Goal: Task Accomplishment & Management: Use online tool/utility

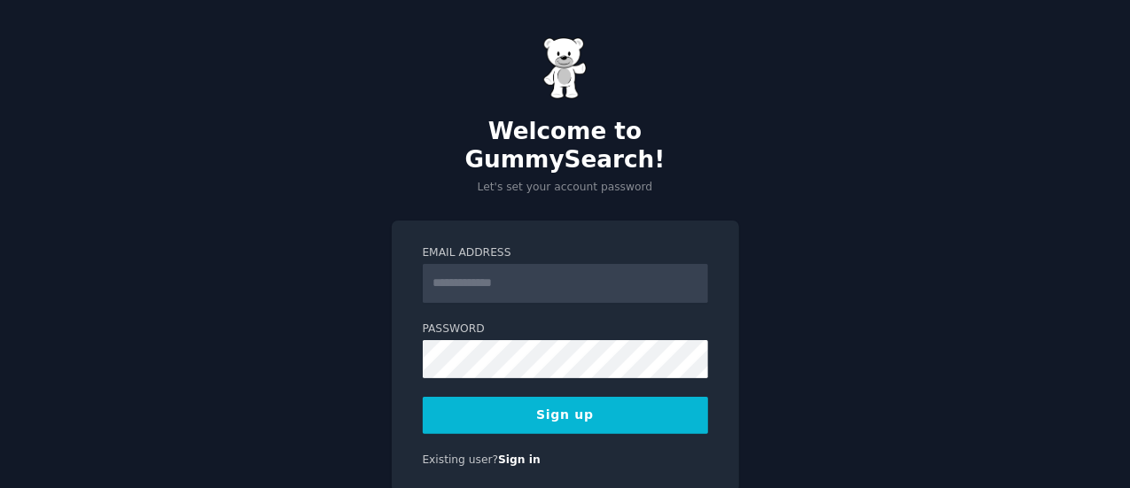
type input "**********"
click at [570, 397] on button "Sign up" at bounding box center [565, 415] width 285 height 37
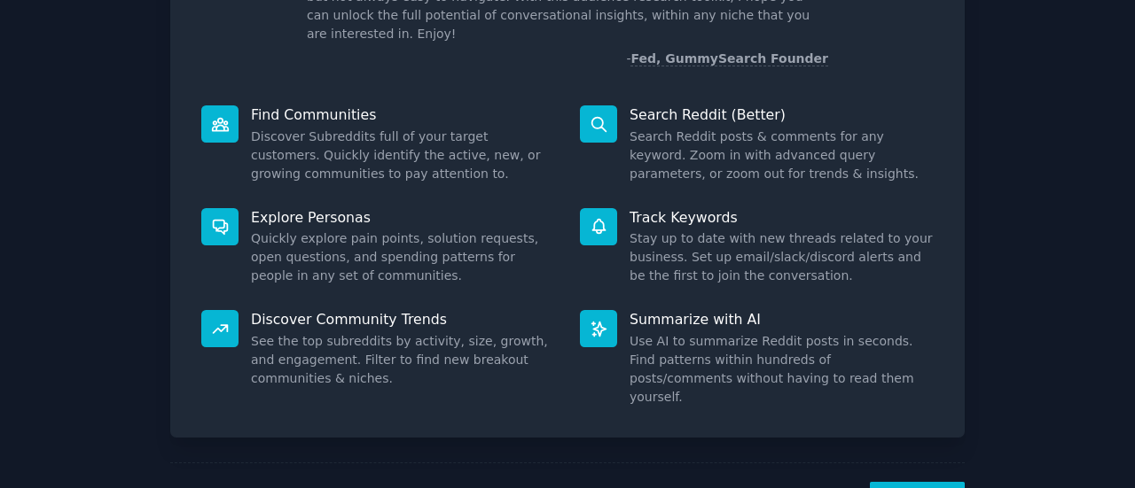
scroll to position [163, 0]
click at [1035, 113] on div "Welcome! Intro to GummySearch Welcome! I built GummySearch because Reddit is a …" at bounding box center [567, 203] width 1085 height 682
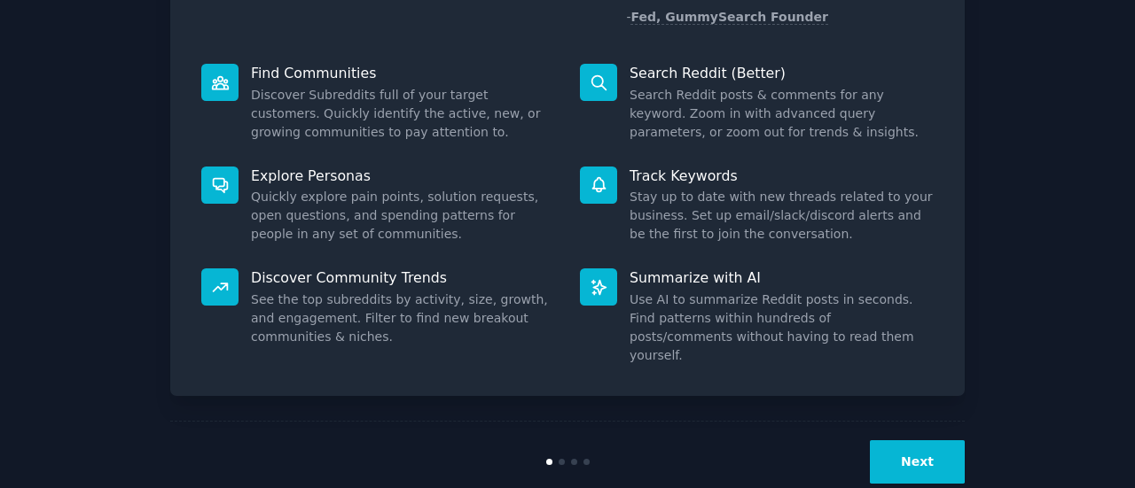
click at [918, 441] on button "Next" at bounding box center [917, 462] width 95 height 43
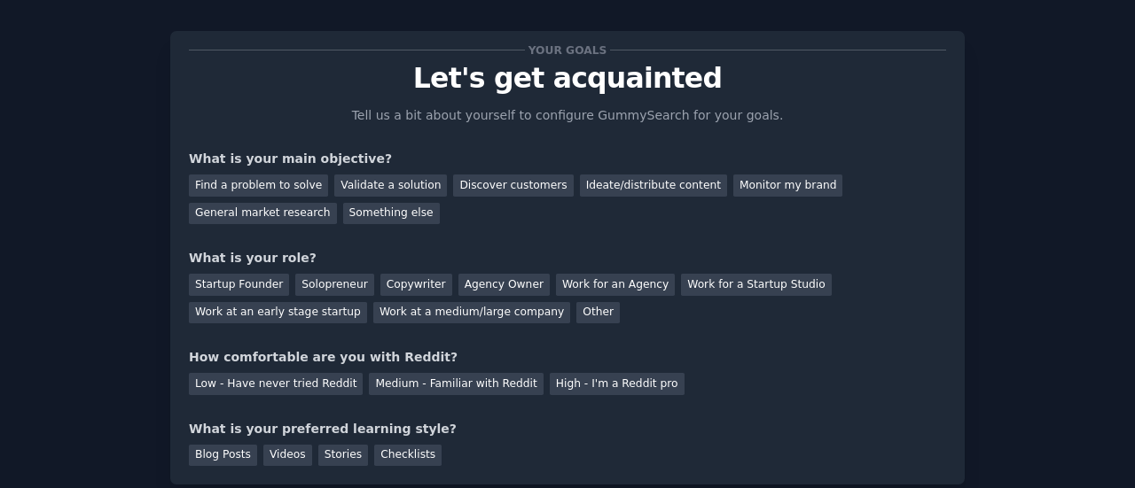
scroll to position [18, 0]
click at [346, 187] on div "Validate a solution" at bounding box center [390, 187] width 113 height 22
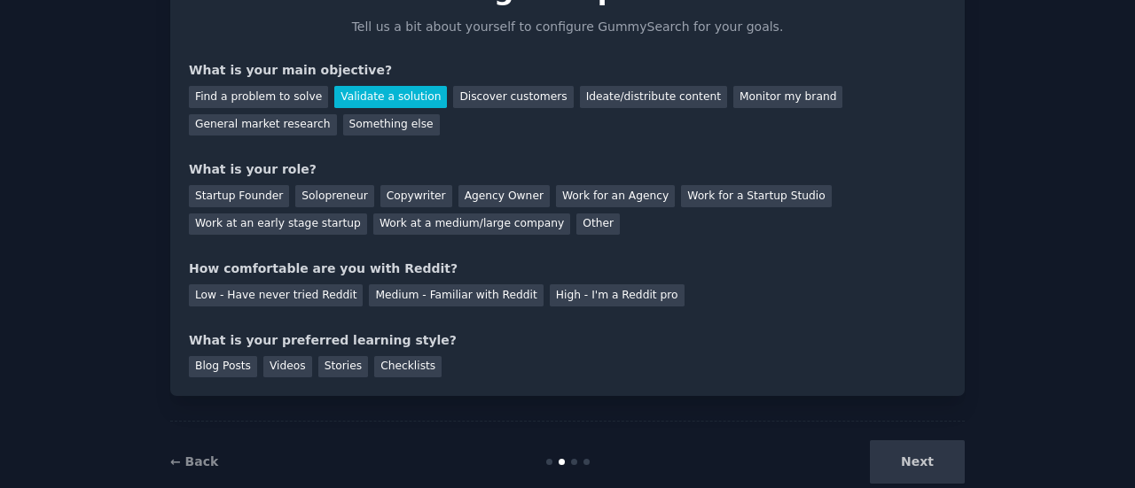
scroll to position [108, 0]
click at [333, 192] on div "Solopreneur" at bounding box center [334, 195] width 78 height 22
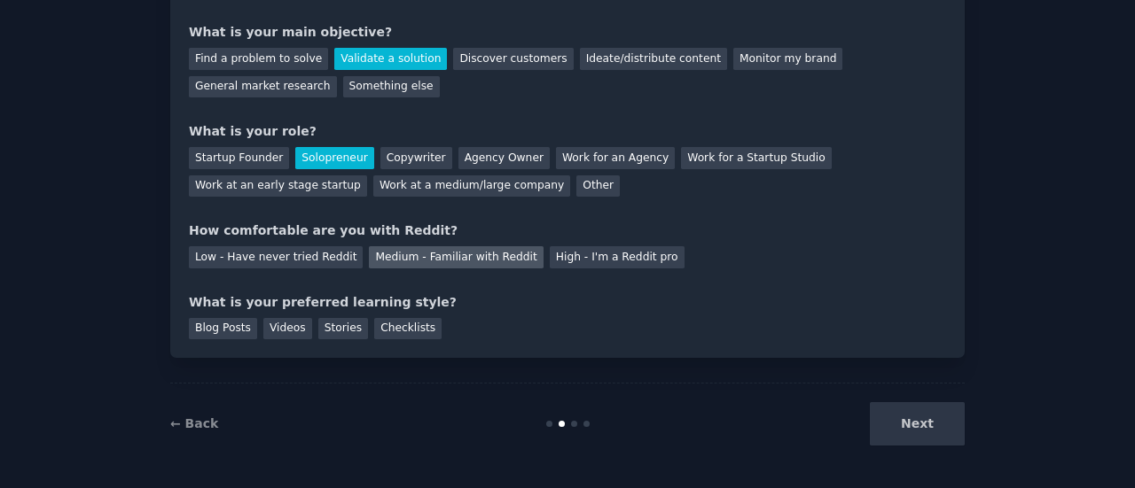
click at [430, 266] on div "Medium - Familiar with Reddit" at bounding box center [456, 257] width 174 height 22
click at [234, 326] on div "Blog Posts" at bounding box center [223, 329] width 68 height 22
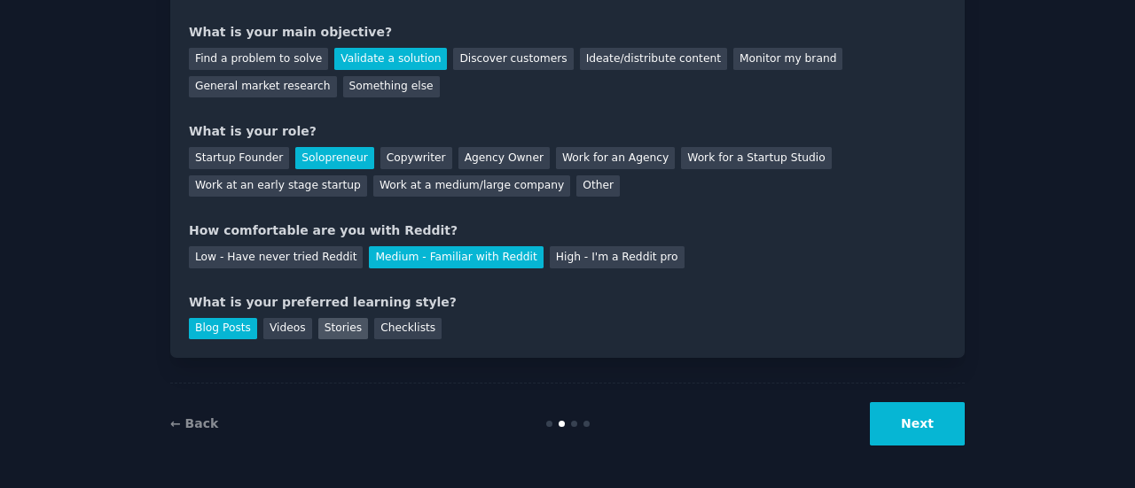
click at [337, 327] on div "Stories" at bounding box center [343, 329] width 50 height 22
click at [387, 330] on div "Checklists" at bounding box center [407, 329] width 67 height 22
click at [229, 320] on div "Blog Posts" at bounding box center [223, 329] width 68 height 22
click at [890, 425] on button "Next" at bounding box center [917, 423] width 95 height 43
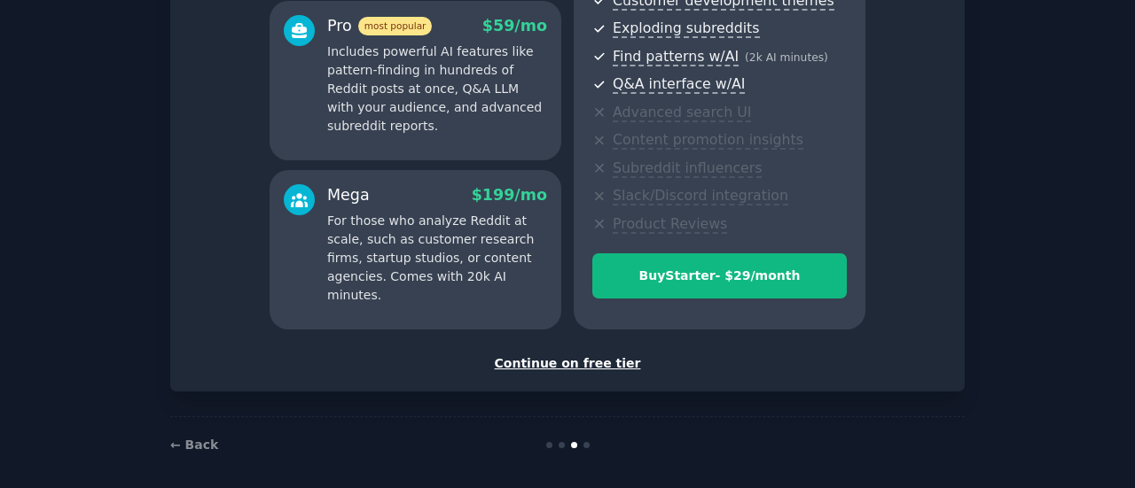
scroll to position [328, 0]
click at [590, 359] on div "Continue on free tier" at bounding box center [567, 363] width 757 height 19
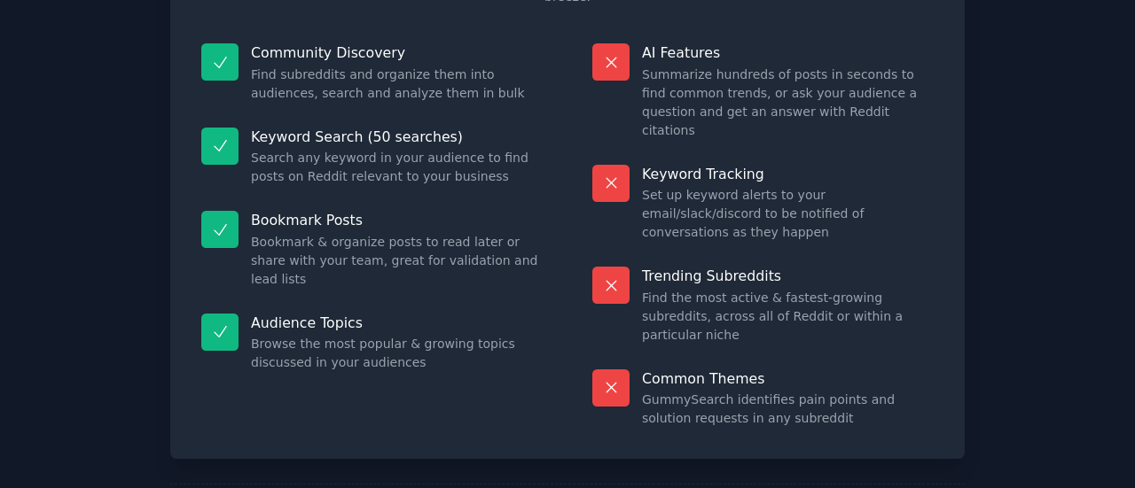
scroll to position [168, 0]
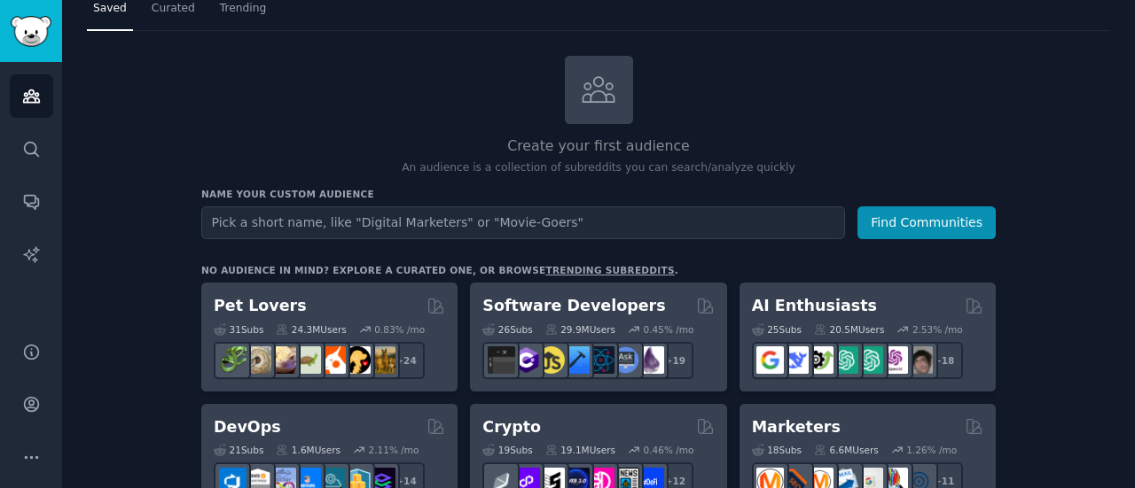
scroll to position [53, 0]
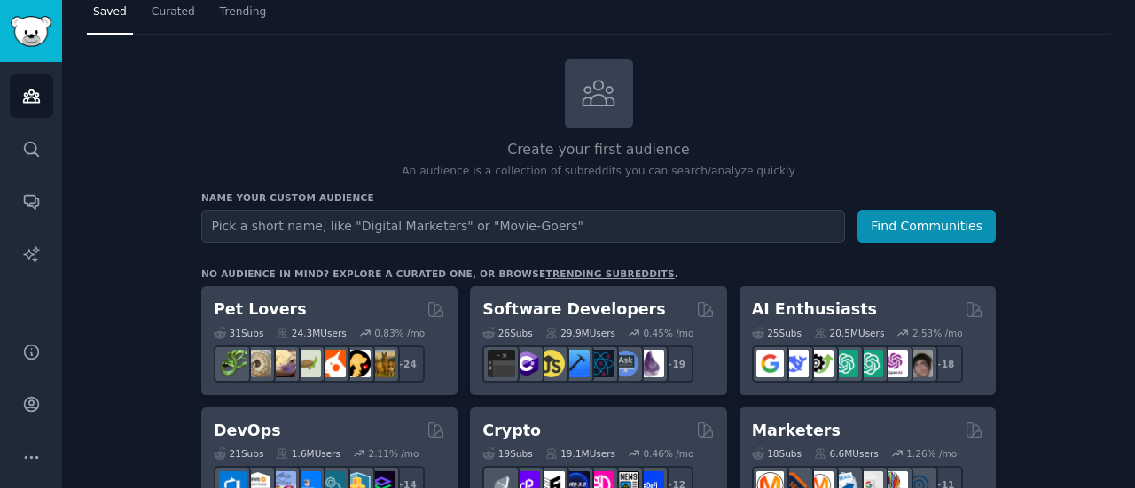
click at [672, 224] on input "text" at bounding box center [523, 226] width 644 height 33
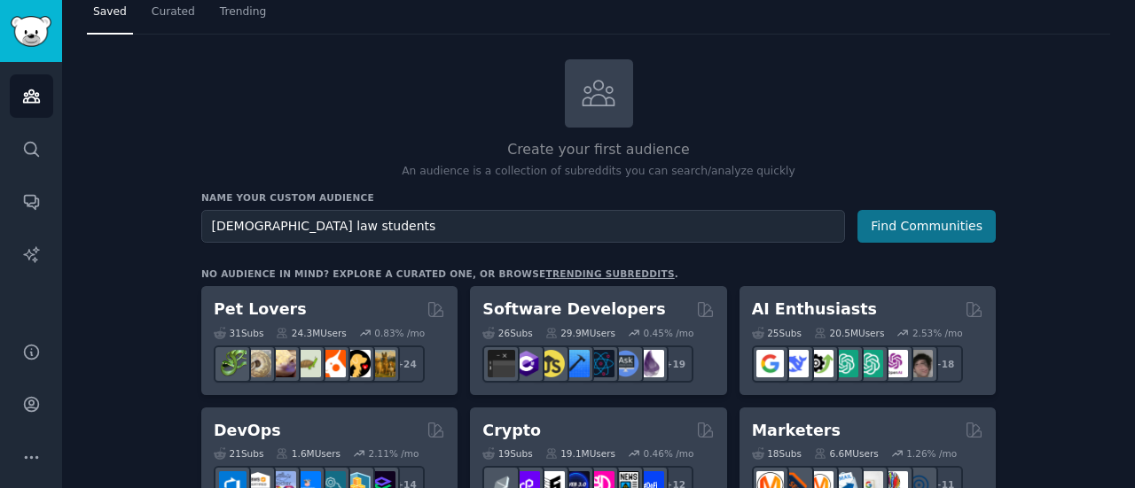
type input "saudi law students"
click at [922, 220] on button "Find Communities" at bounding box center [926, 226] width 138 height 33
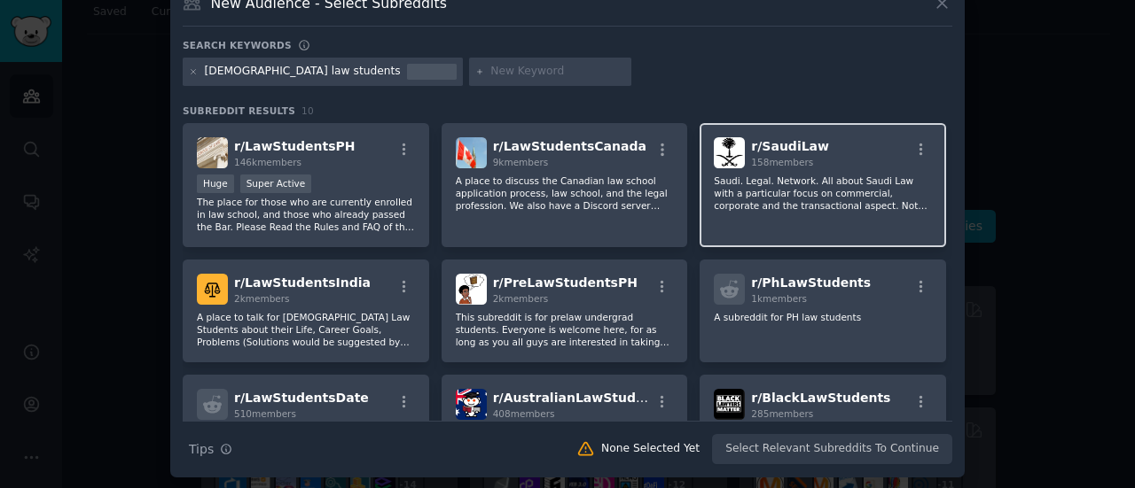
click at [784, 186] on p "Saudi. Legal. Network. All about Saudi Law with a particular focus on commercia…" at bounding box center [823, 193] width 218 height 37
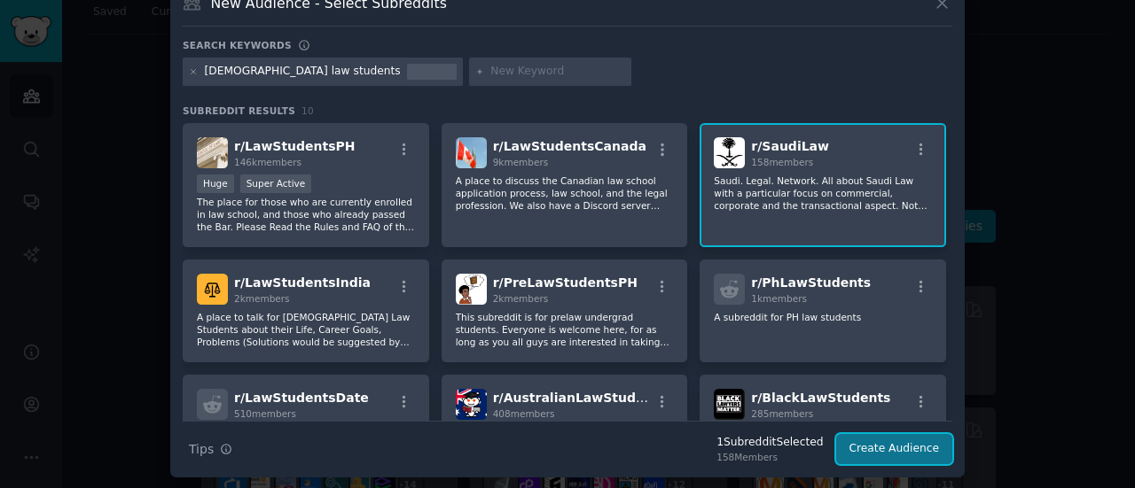
click at [877, 448] on button "Create Audience" at bounding box center [894, 449] width 117 height 30
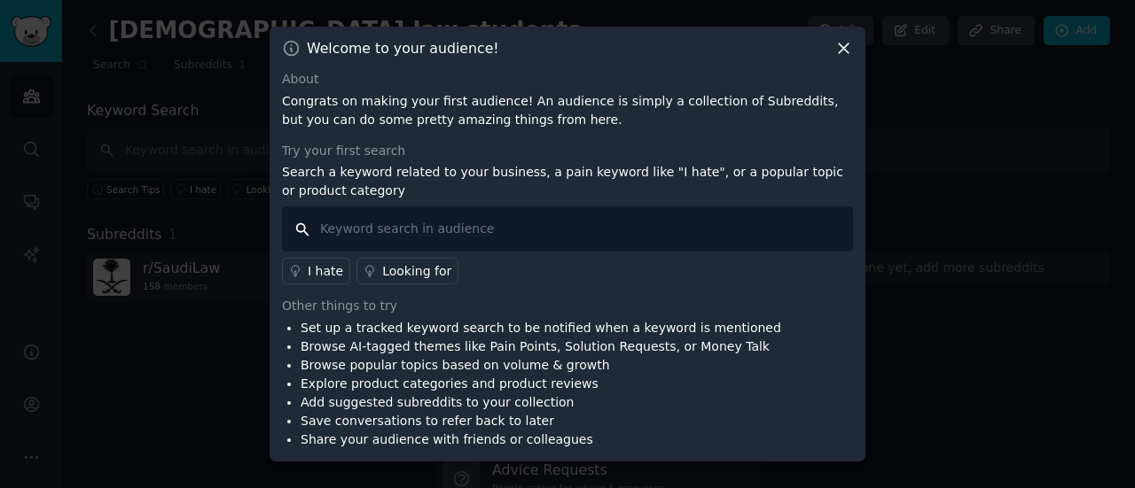
click at [624, 230] on input "text" at bounding box center [567, 229] width 571 height 45
type input "ai assistant"
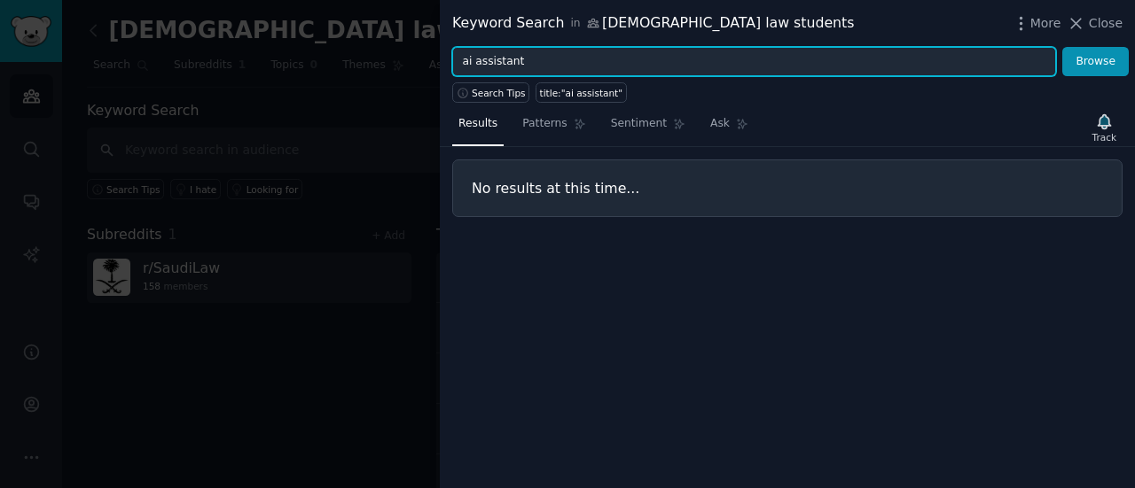
click at [615, 66] on input "ai assistant" at bounding box center [754, 62] width 604 height 30
type input "help"
click at [1062, 47] on button "Browse" at bounding box center [1095, 62] width 66 height 30
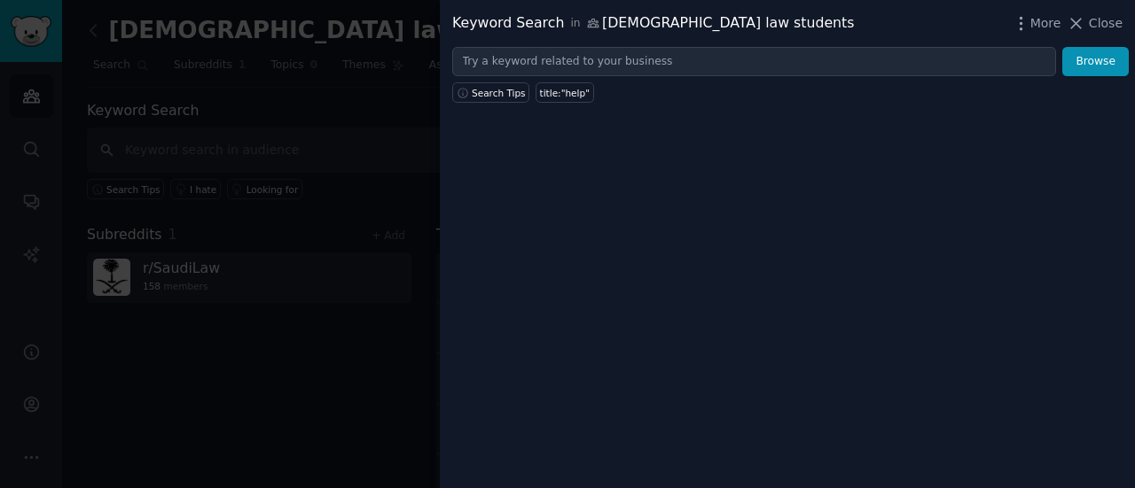
click at [309, 400] on div at bounding box center [567, 244] width 1135 height 488
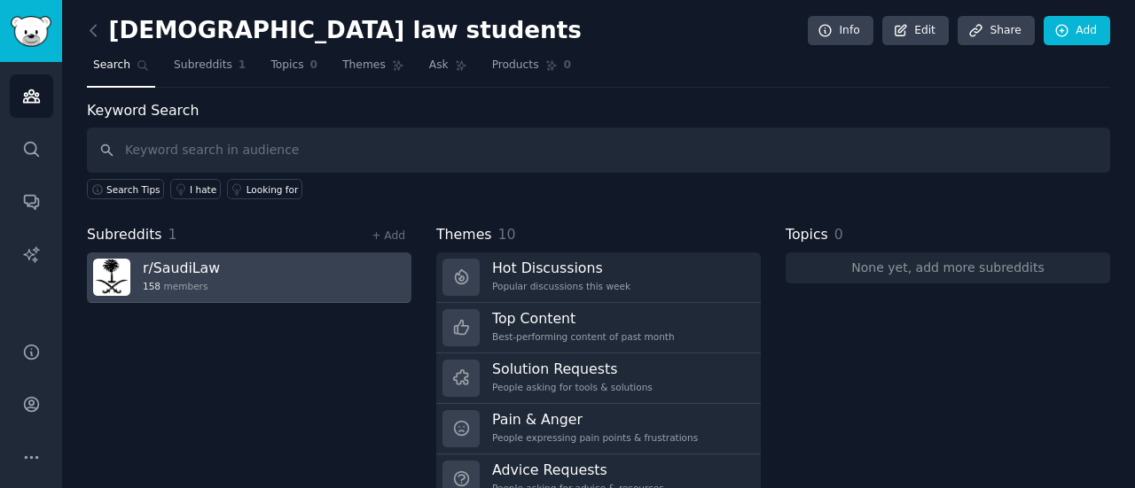
click at [320, 286] on link "r/ SaudiLaw 158 members" at bounding box center [249, 278] width 324 height 51
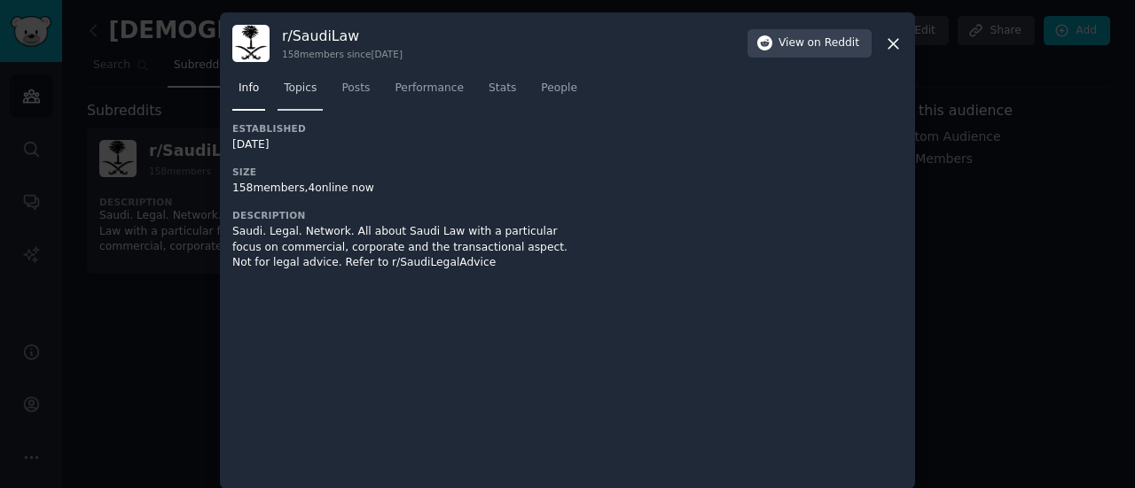
click at [307, 91] on span "Topics" at bounding box center [300, 89] width 33 height 16
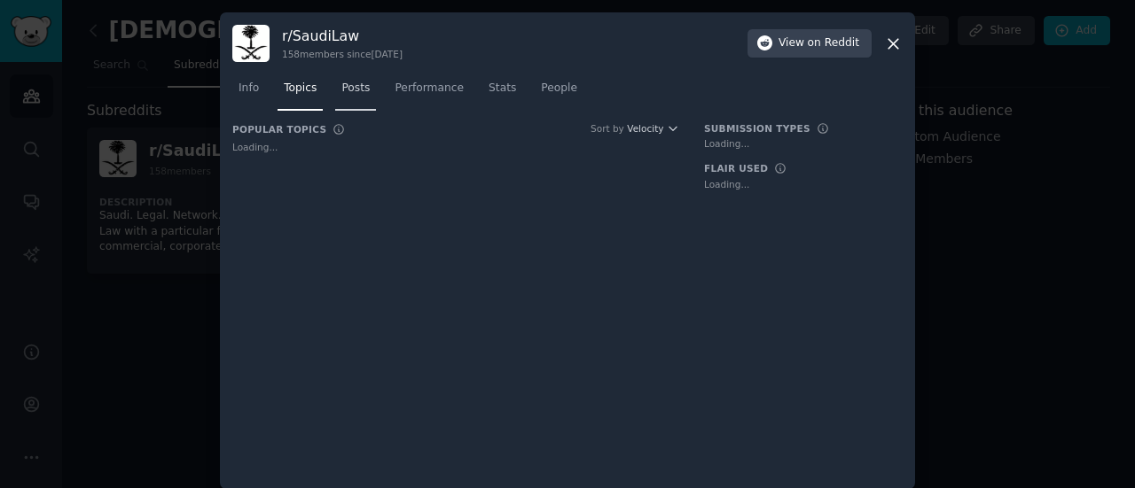
click at [335, 92] on link "Posts" at bounding box center [355, 92] width 41 height 36
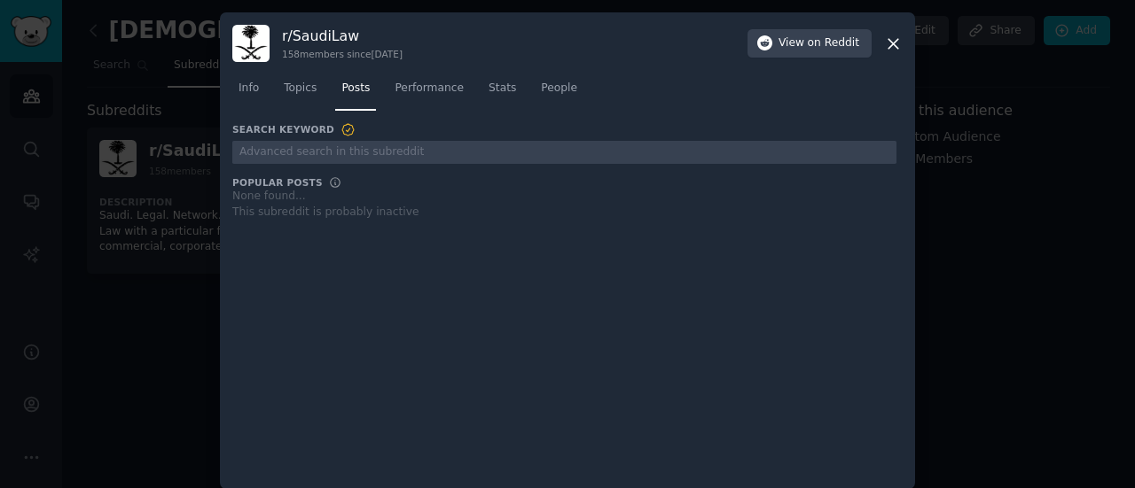
click at [184, 309] on div at bounding box center [567, 244] width 1135 height 488
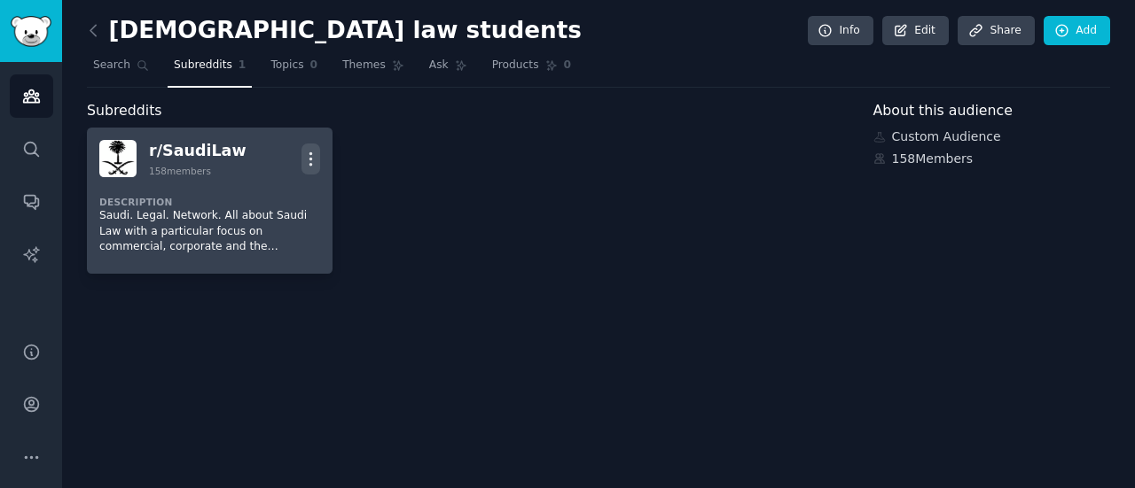
click at [314, 153] on icon "button" at bounding box center [310, 159] width 19 height 19
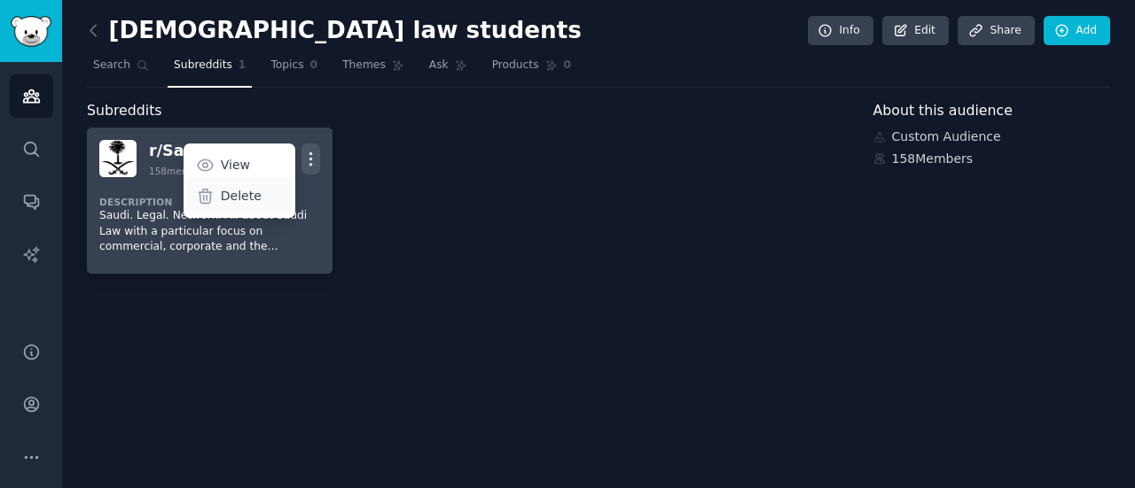
click at [230, 192] on p "Delete" at bounding box center [241, 196] width 41 height 19
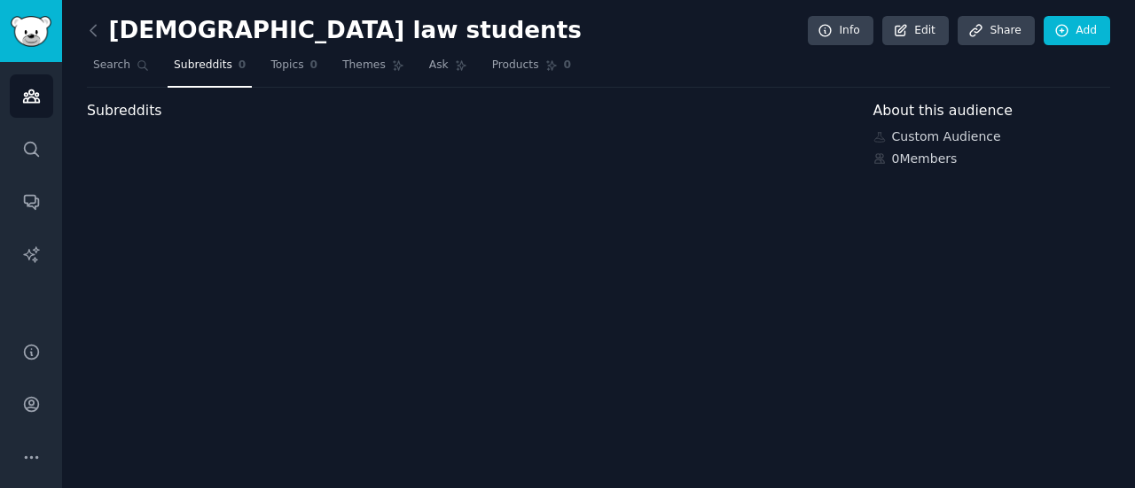
click at [126, 34] on h2 "saudi law students" at bounding box center [334, 31] width 495 height 28
click at [95, 26] on icon at bounding box center [93, 30] width 19 height 19
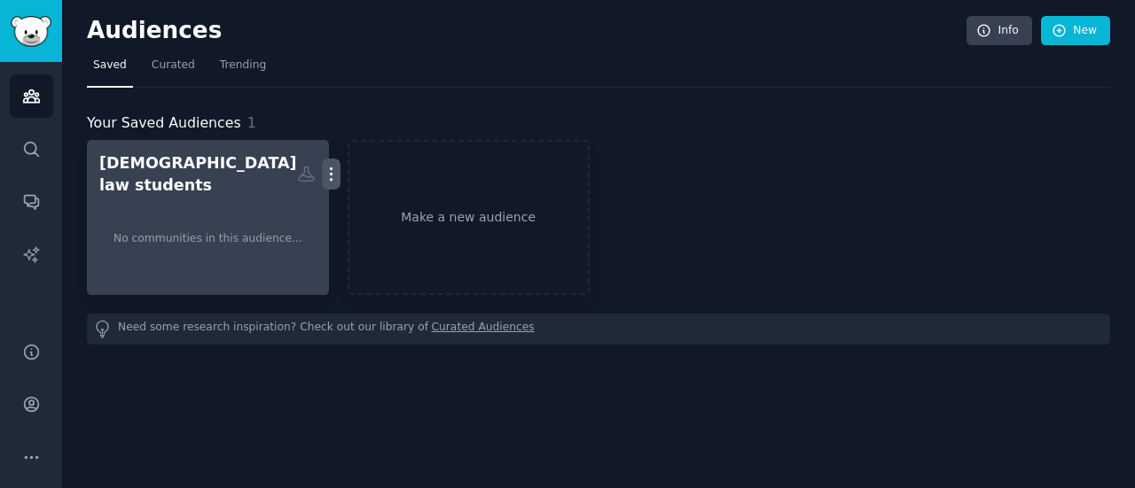
drag, startPoint x: 215, startPoint y: 184, endPoint x: 305, endPoint y: 165, distance: 92.3
click at [322, 165] on icon "button" at bounding box center [331, 174] width 19 height 19
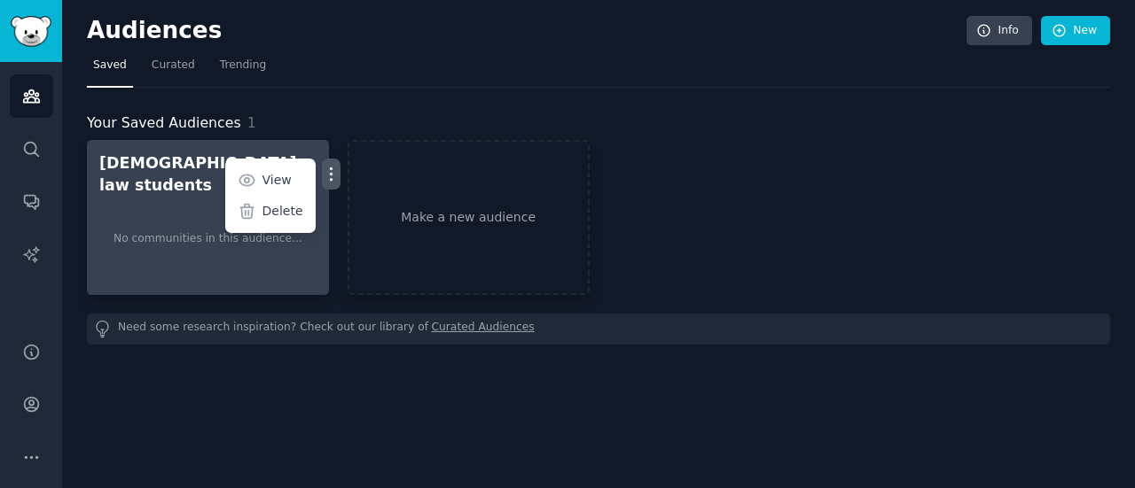
click at [322, 165] on icon "button" at bounding box center [331, 174] width 19 height 19
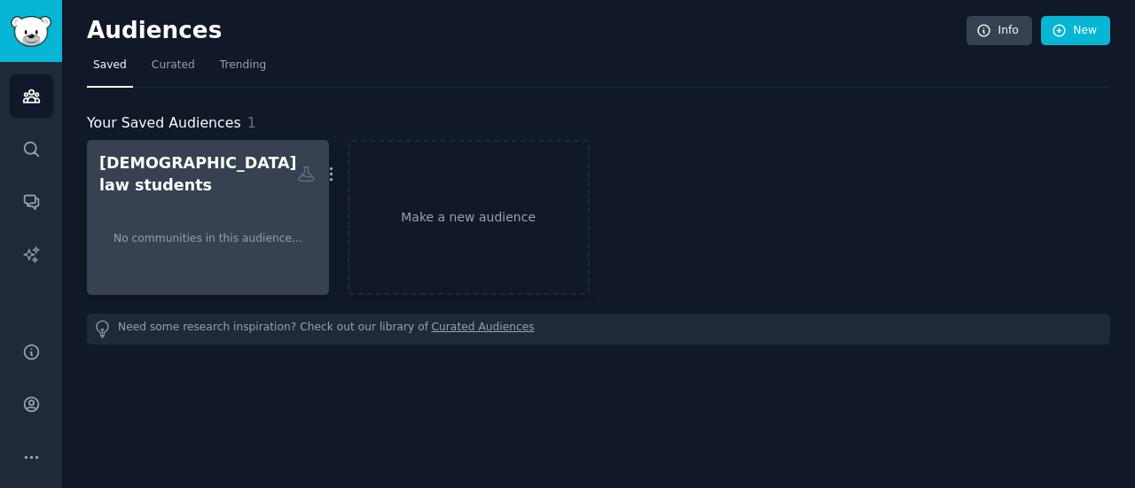
click at [254, 205] on div "No communities in this audience..." at bounding box center [207, 239] width 217 height 87
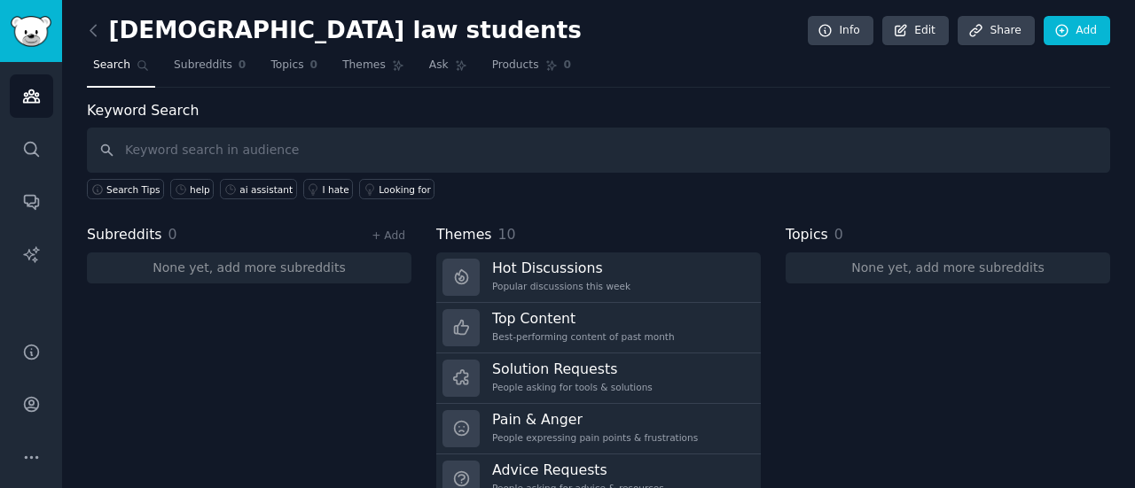
click at [104, 35] on link at bounding box center [98, 31] width 22 height 28
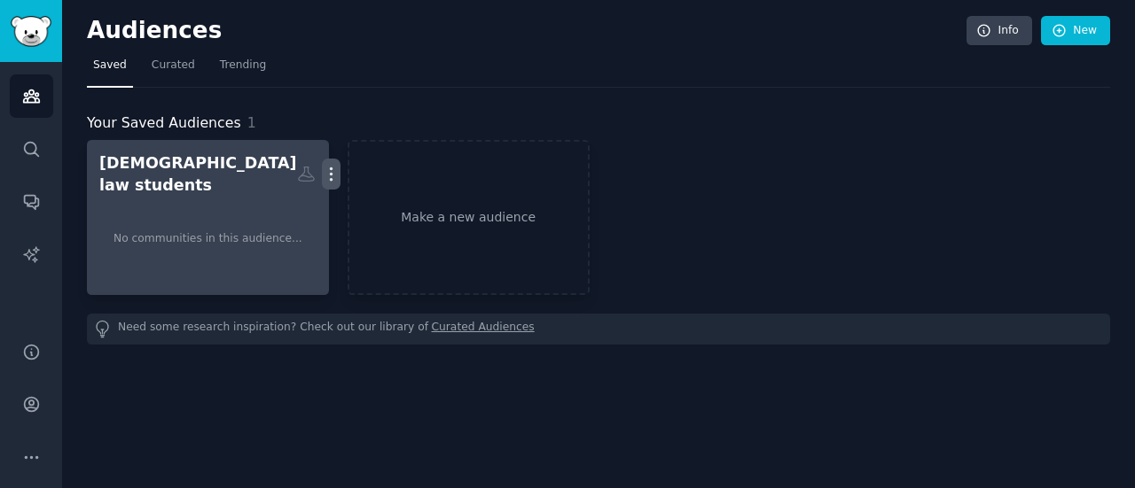
click at [322, 165] on icon "button" at bounding box center [331, 174] width 19 height 19
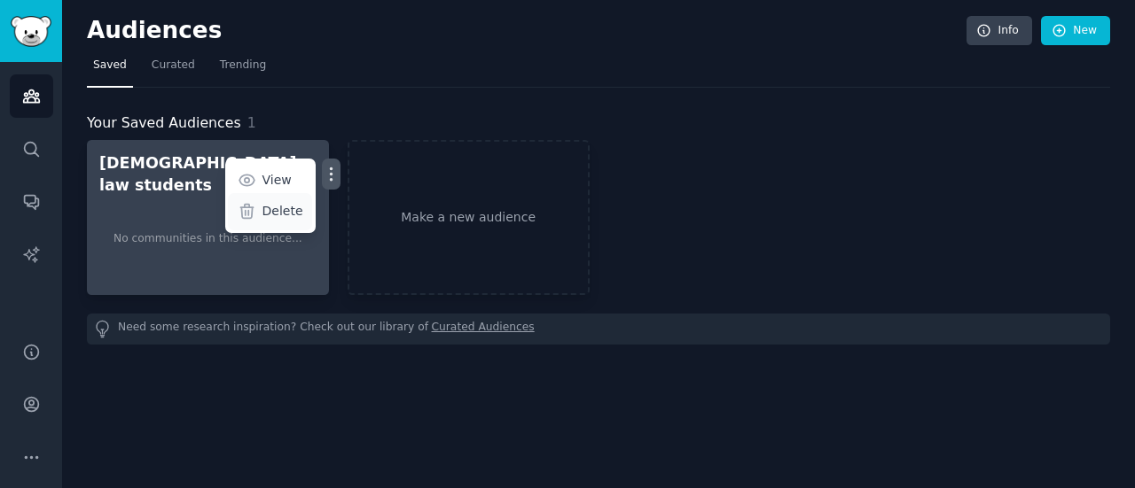
click at [273, 206] on p "Delete" at bounding box center [282, 211] width 41 height 19
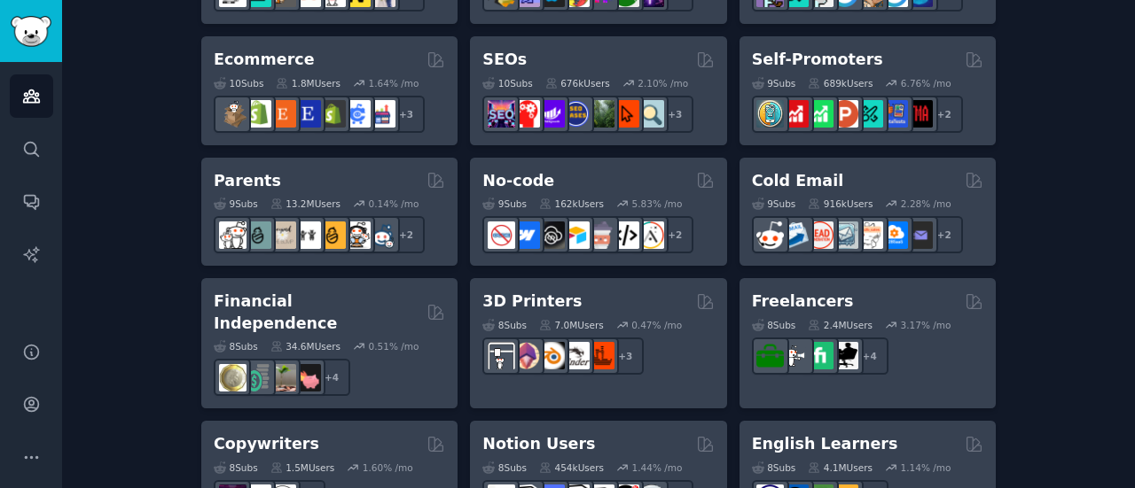
scroll to position [1030, 0]
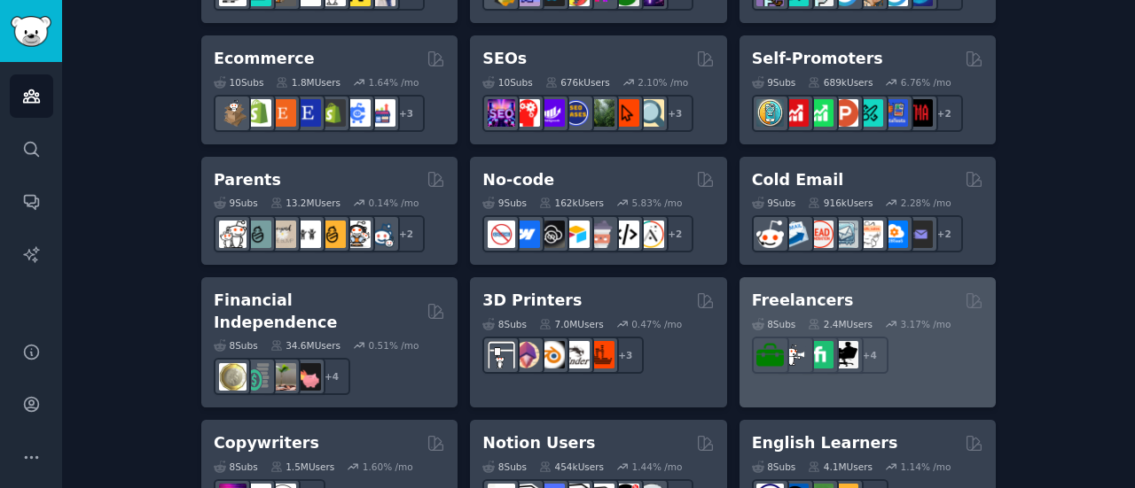
click at [843, 286] on div "Freelancers 8 Sub s 2.4M Users 3.17 % /mo r/Fiverr + 4" at bounding box center [867, 342] width 256 height 130
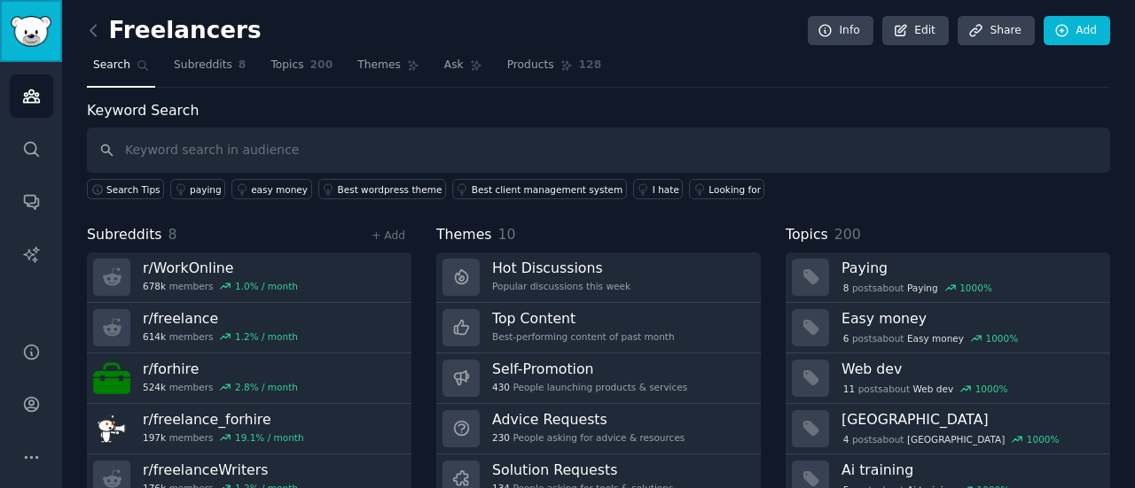
click at [41, 53] on link "Sidebar" at bounding box center [31, 31] width 62 height 62
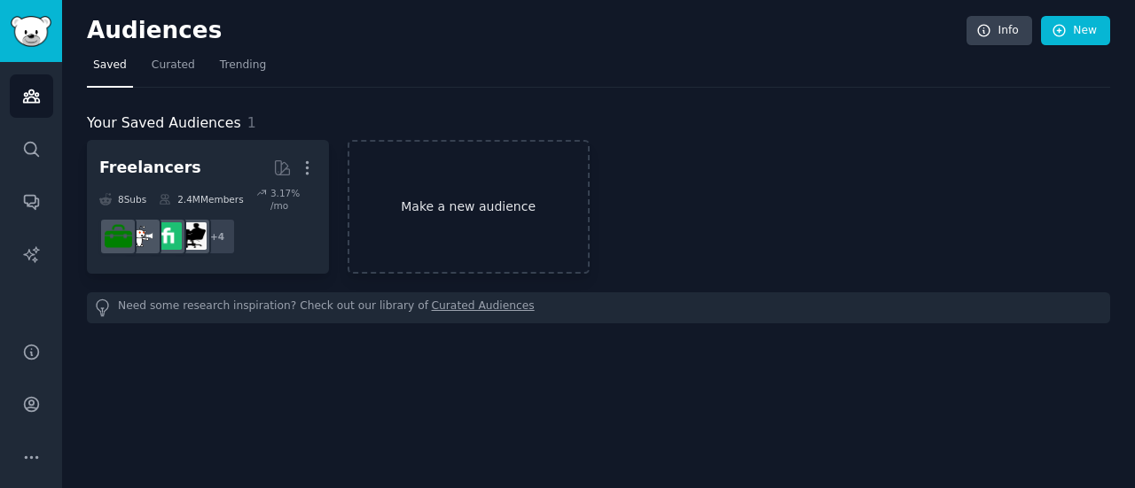
click at [449, 208] on link "Make a new audience" at bounding box center [469, 207] width 242 height 134
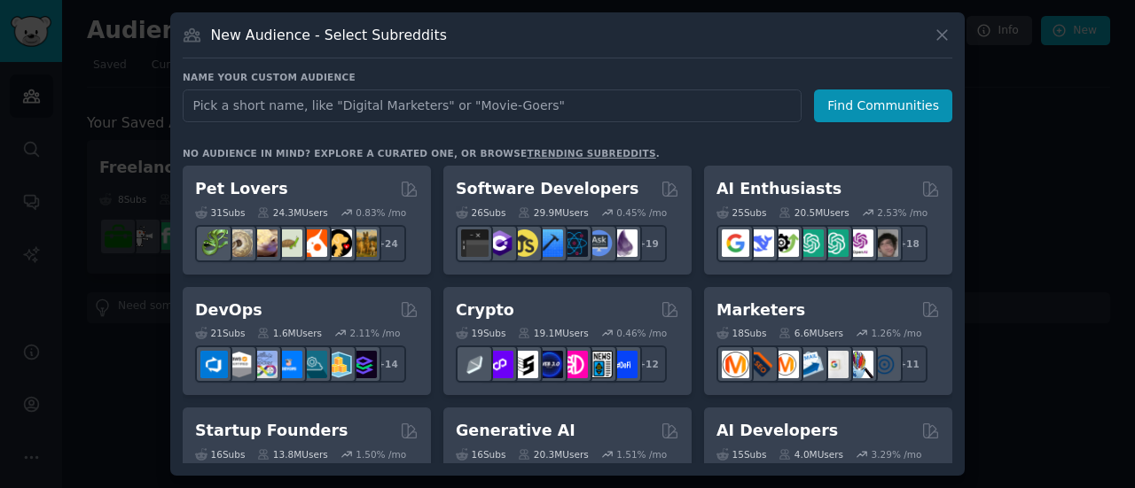
click at [463, 106] on input "text" at bounding box center [492, 106] width 619 height 33
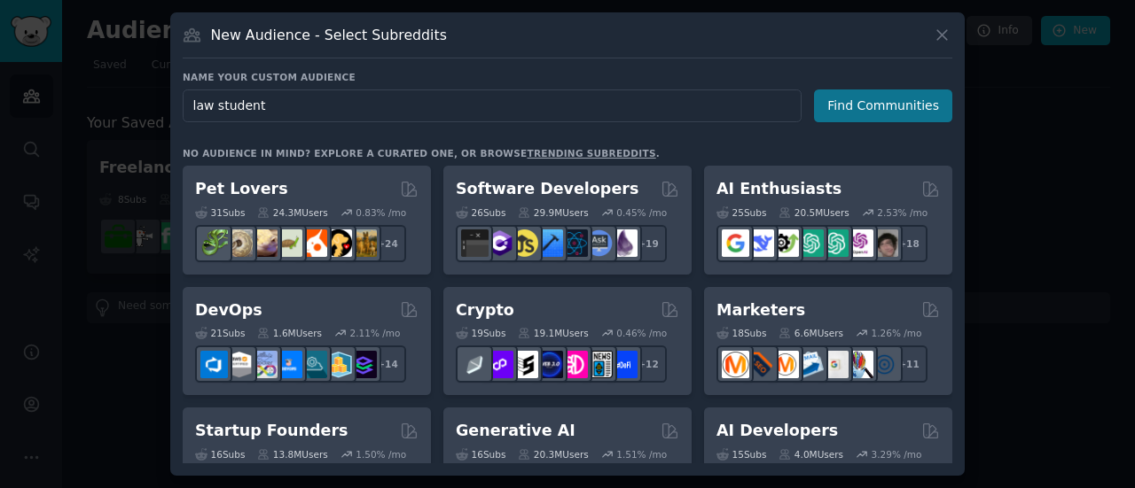
type input "law student"
click at [844, 96] on button "Find Communities" at bounding box center [883, 106] width 138 height 33
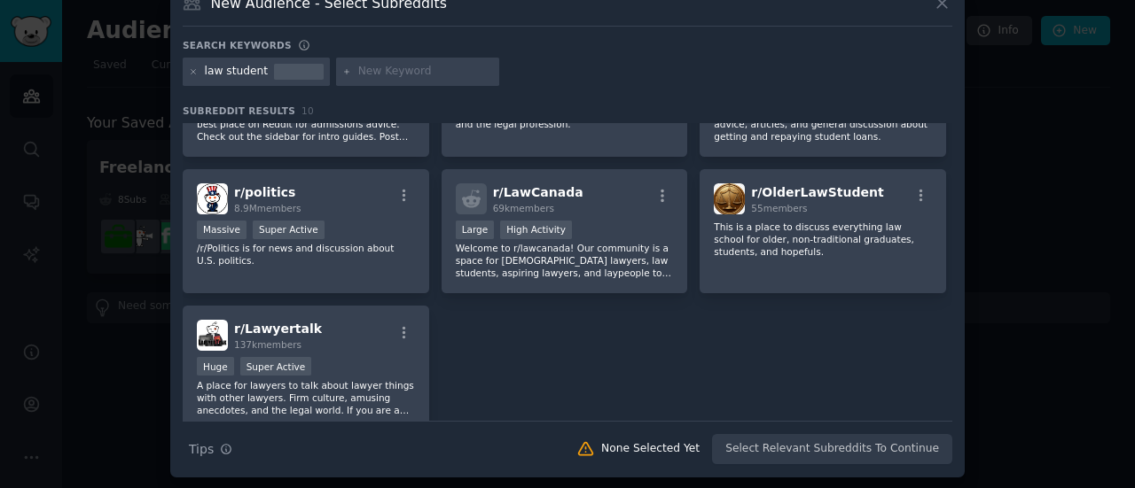
scroll to position [300, 0]
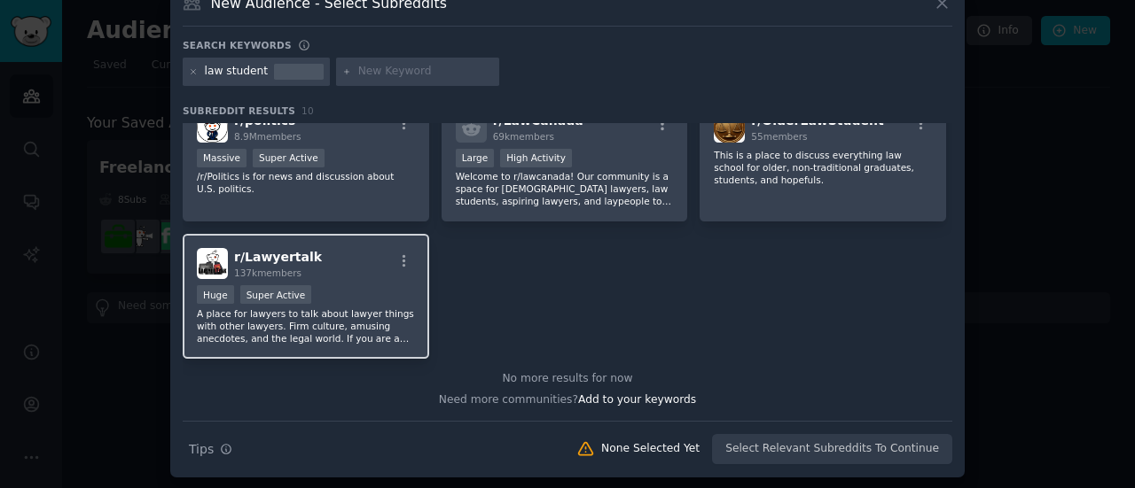
click at [349, 335] on p "A place for lawyers to talk about lawyer things with other lawyers. Firm cultur…" at bounding box center [306, 326] width 218 height 37
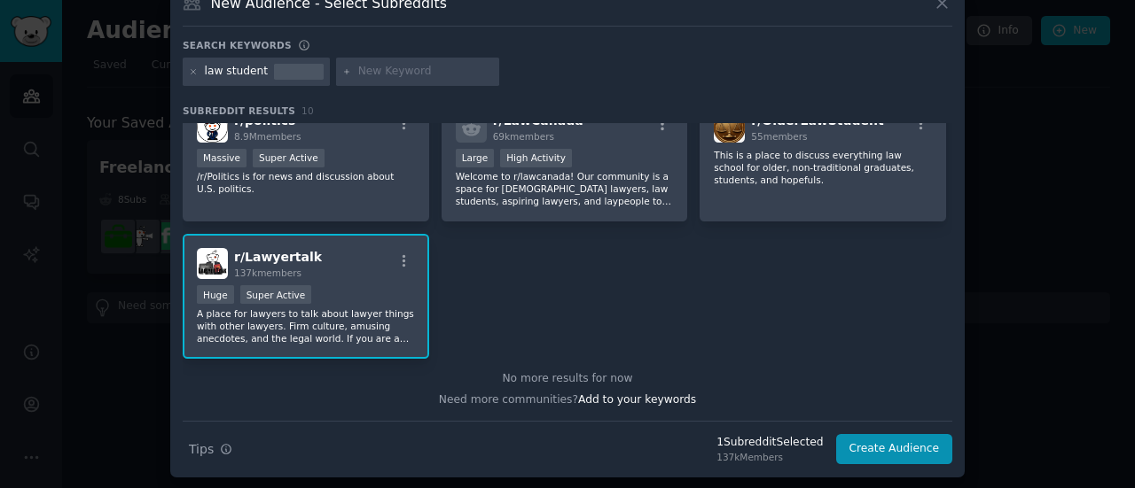
scroll to position [0, 0]
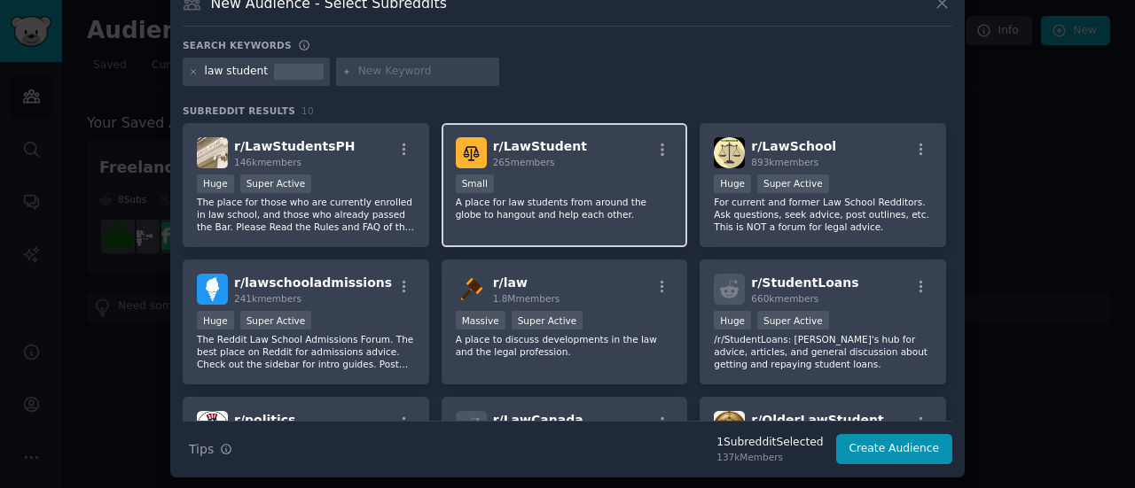
click at [621, 233] on div "r/ LawStudent 265 members Small A place for law students from around the globe …" at bounding box center [564, 185] width 246 height 125
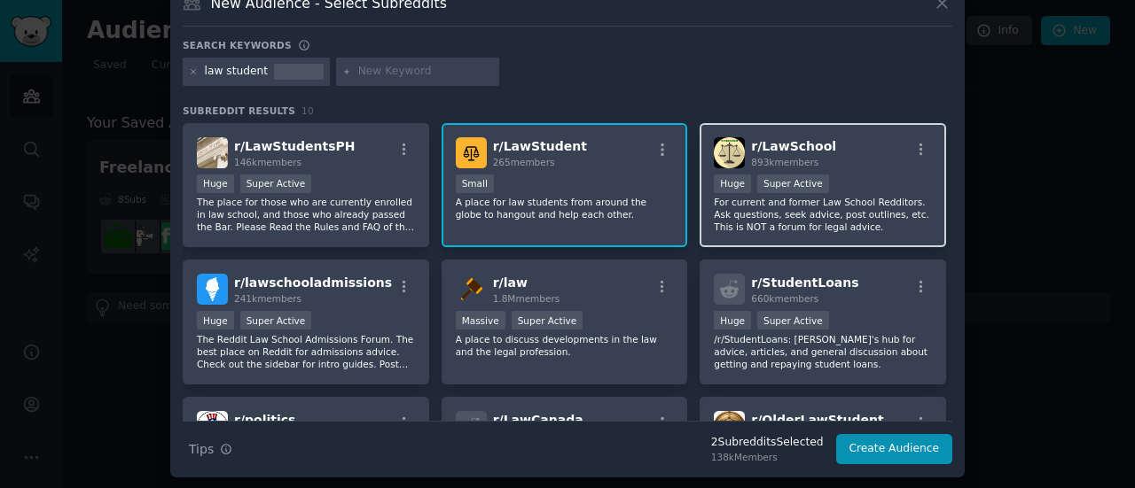
click at [738, 219] on p "For current and former Law School Redditors. Ask questions, seek advice, post o…" at bounding box center [823, 214] width 218 height 37
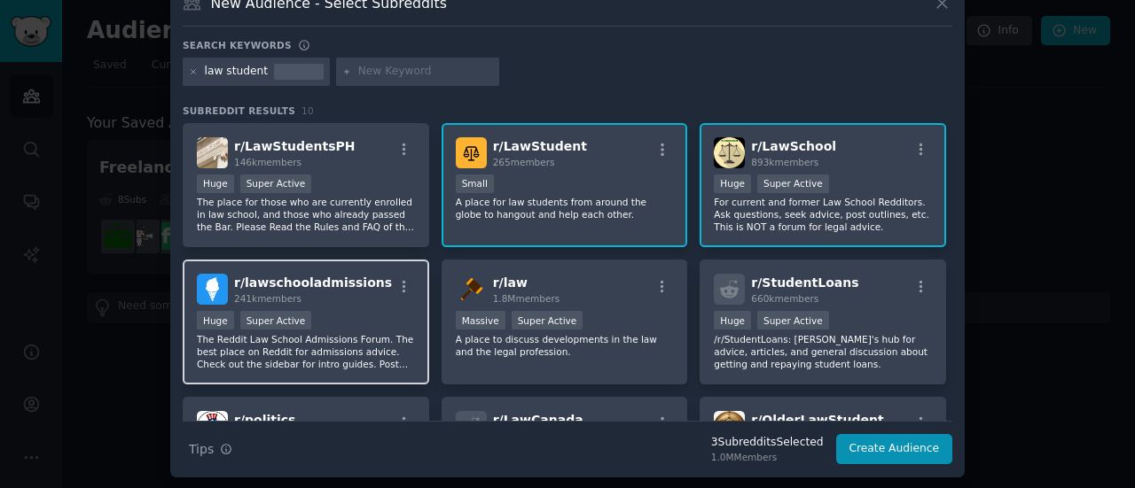
click at [384, 326] on div "Huge Super Active" at bounding box center [306, 322] width 218 height 22
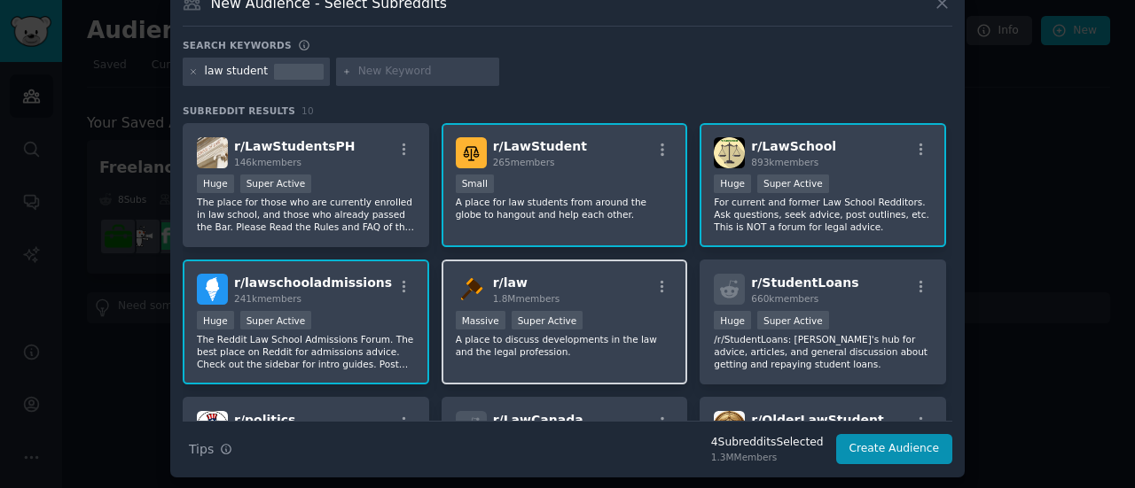
click at [520, 367] on div "r/ law 1.8M members Massive Super Active A place to discuss developments in the…" at bounding box center [564, 322] width 246 height 125
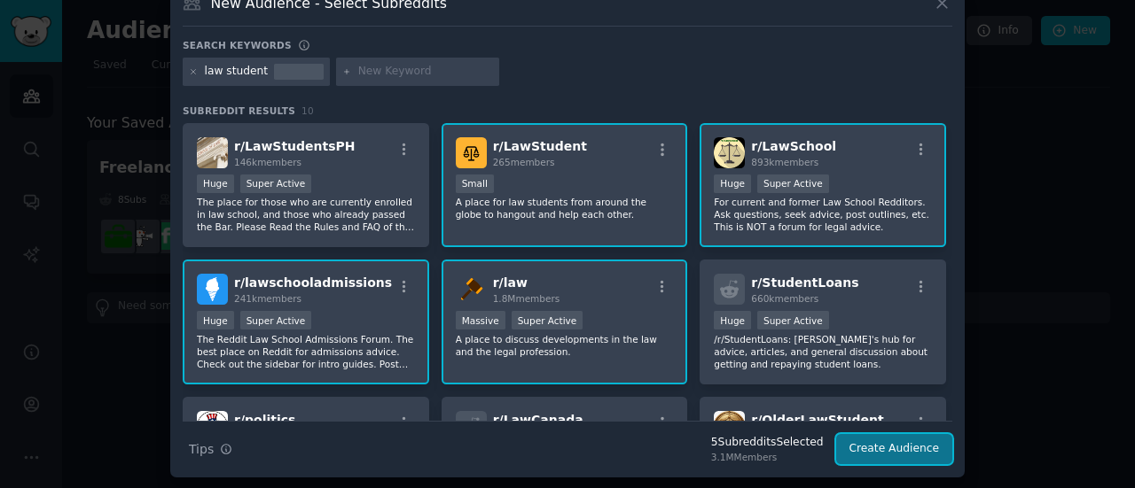
click at [884, 450] on button "Create Audience" at bounding box center [894, 449] width 117 height 30
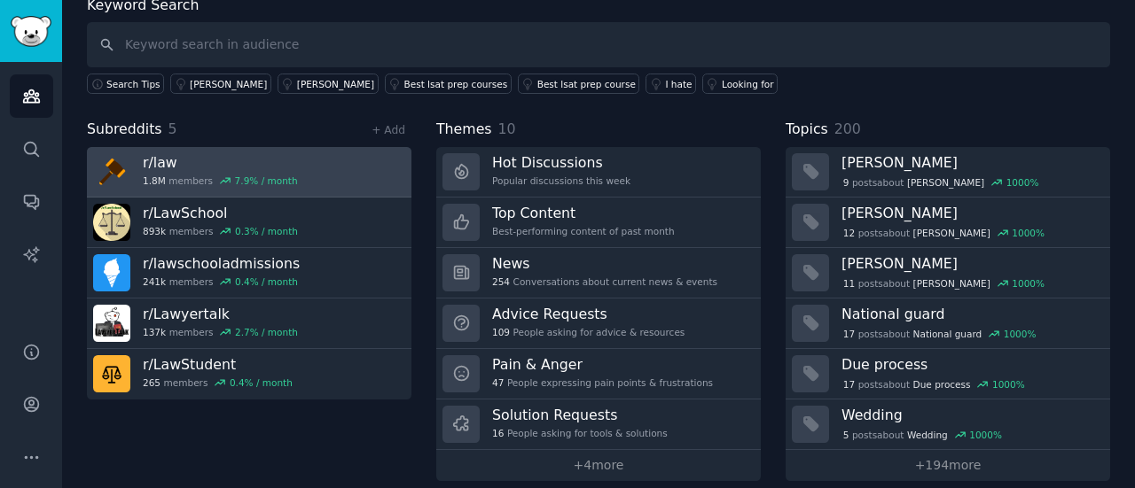
scroll to position [106, 0]
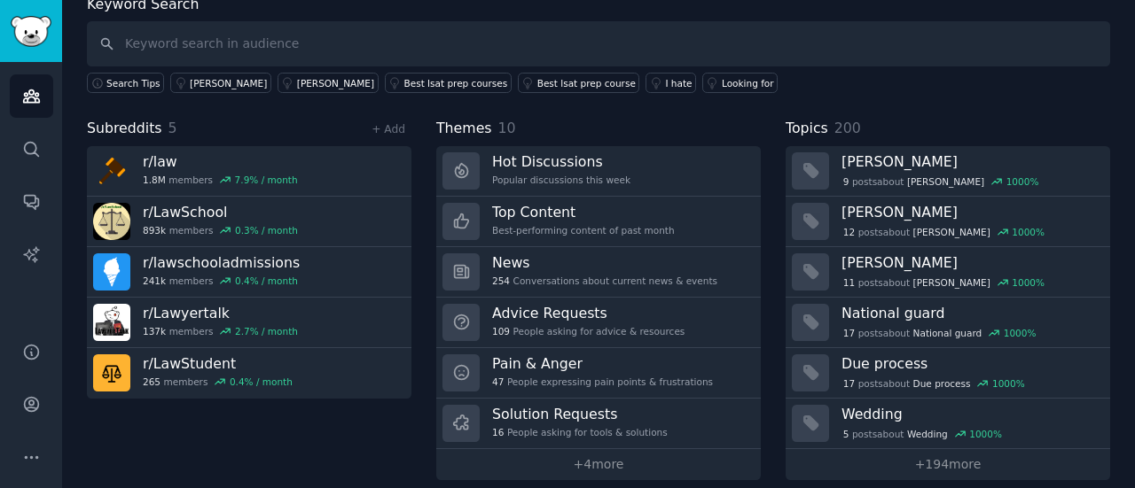
drag, startPoint x: 328, startPoint y: 163, endPoint x: 278, endPoint y: 129, distance: 60.0
click at [278, 129] on div "Subreddits 5 + Add" at bounding box center [249, 129] width 324 height 22
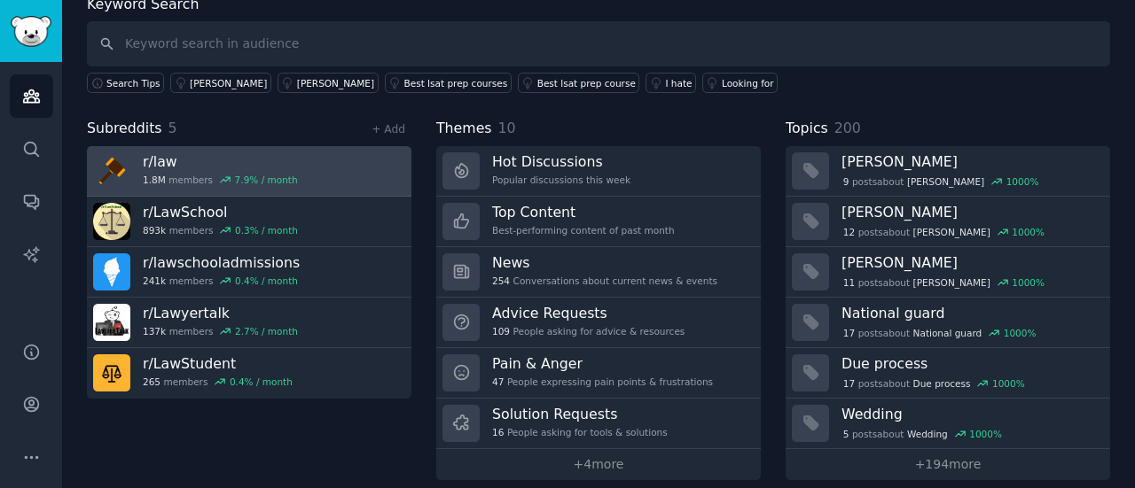
click at [284, 166] on link "r/ law 1.8M members 7.9 % / month" at bounding box center [249, 171] width 324 height 51
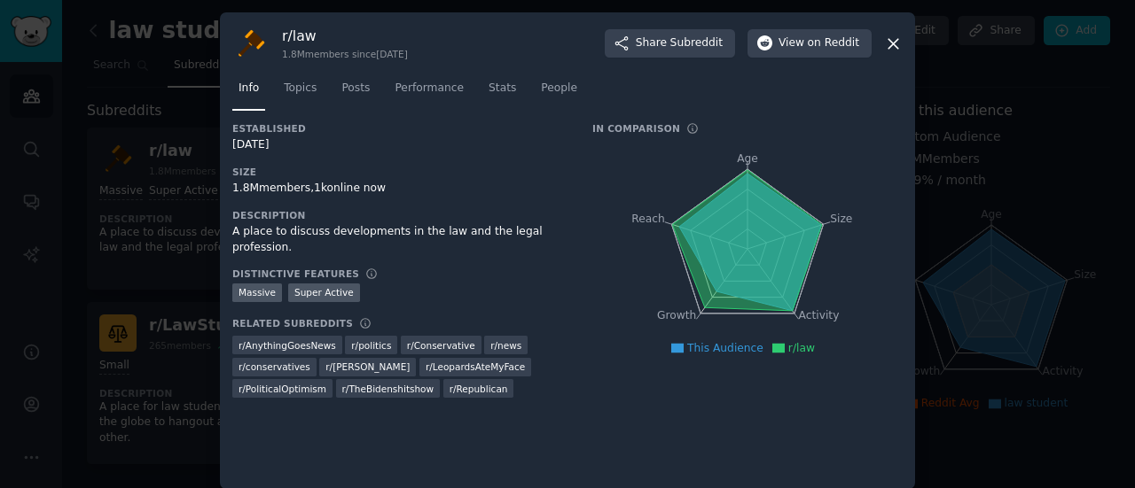
click at [117, 238] on div at bounding box center [567, 244] width 1135 height 488
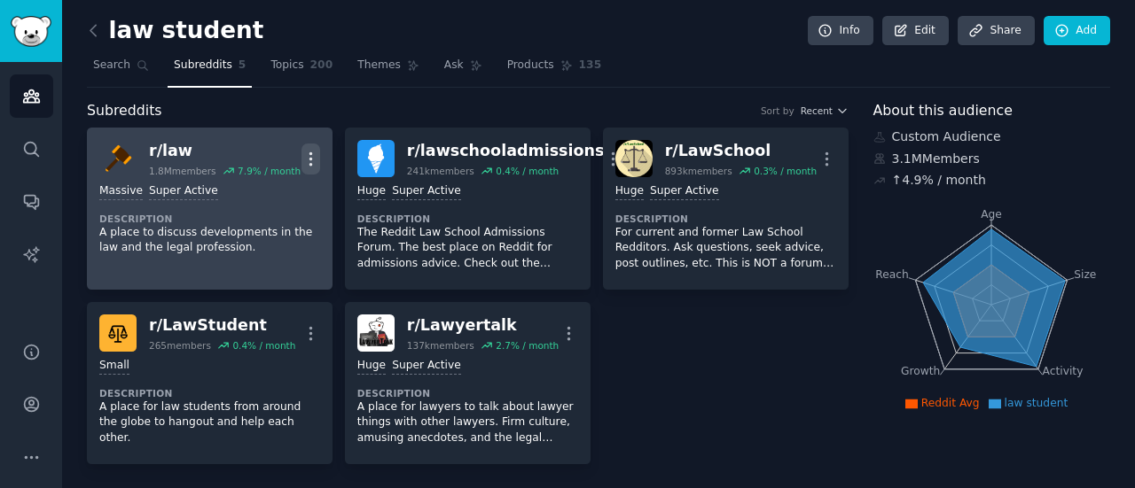
click at [307, 157] on icon "button" at bounding box center [310, 159] width 19 height 19
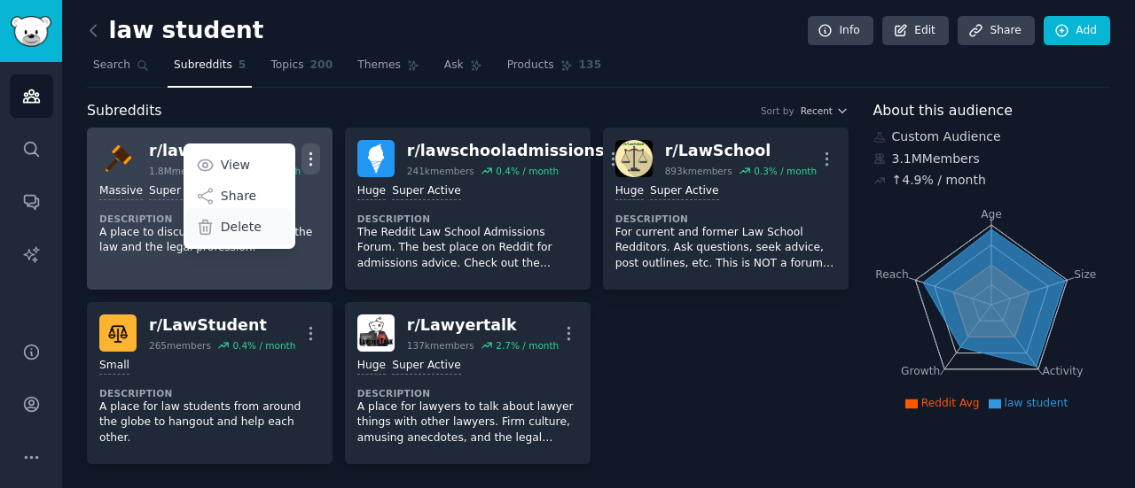
click at [249, 224] on p "Delete" at bounding box center [241, 227] width 41 height 19
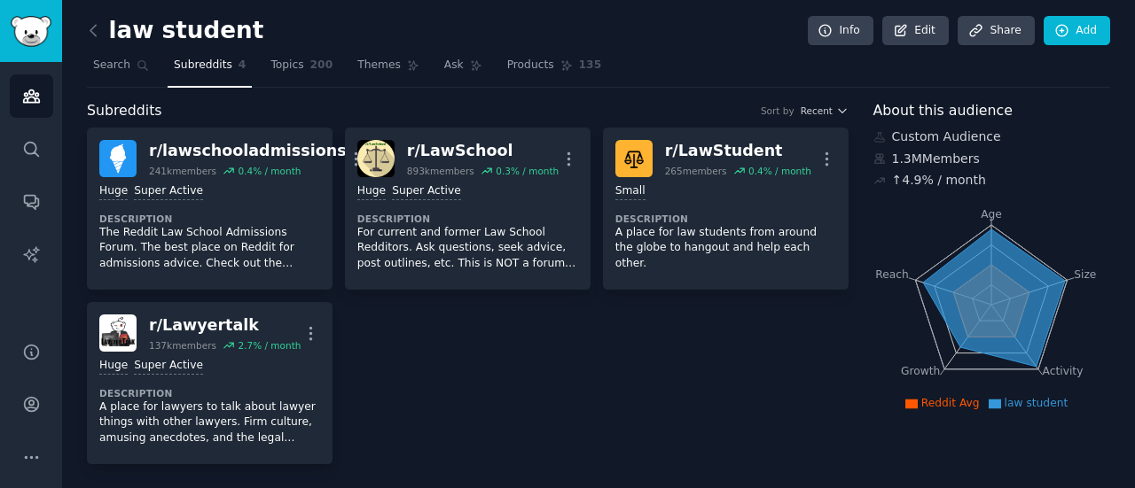
click at [207, 66] on span "Subreddits" at bounding box center [203, 66] width 59 height 16
click at [92, 23] on icon at bounding box center [93, 30] width 19 height 19
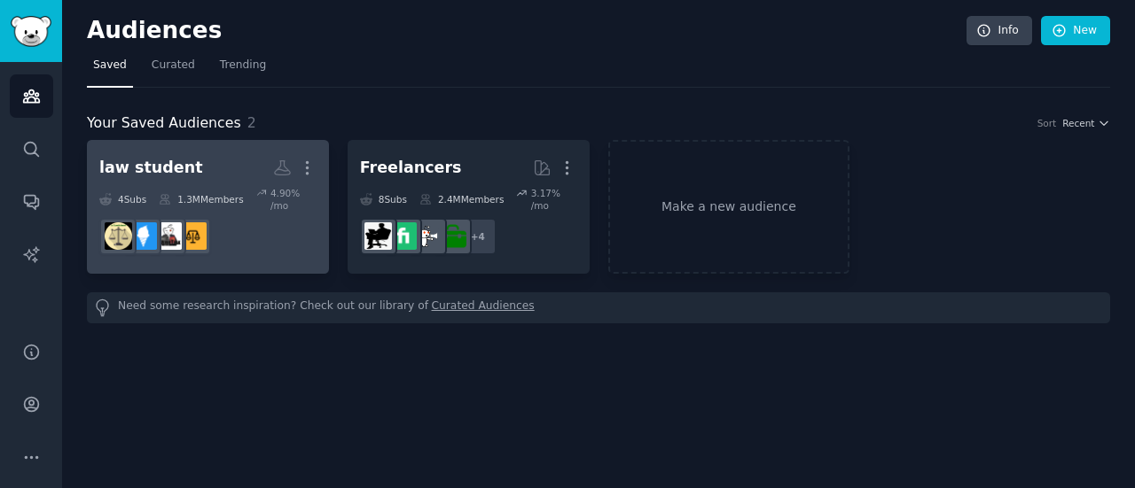
click at [213, 167] on h2 "law student Custom Audience More" at bounding box center [207, 167] width 217 height 31
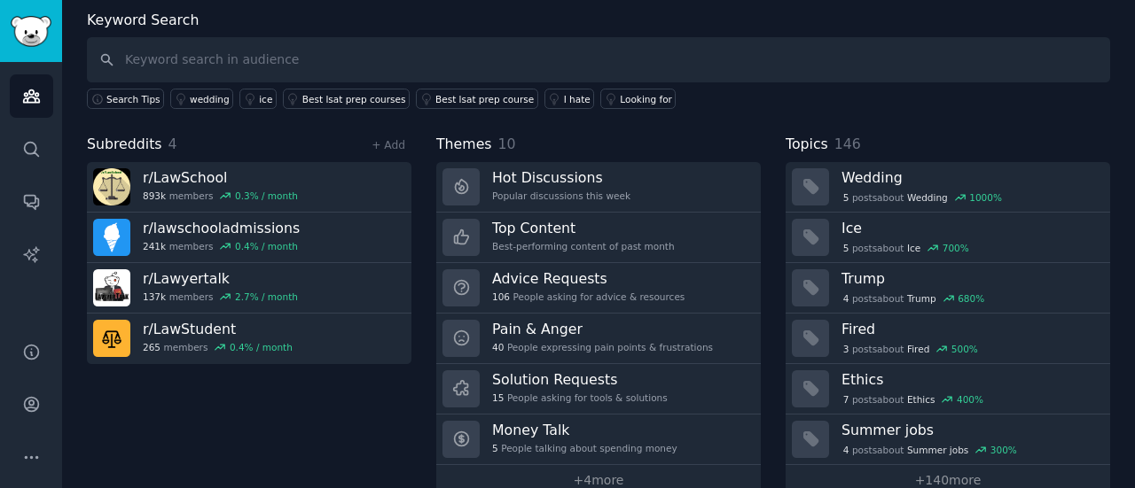
scroll to position [119, 0]
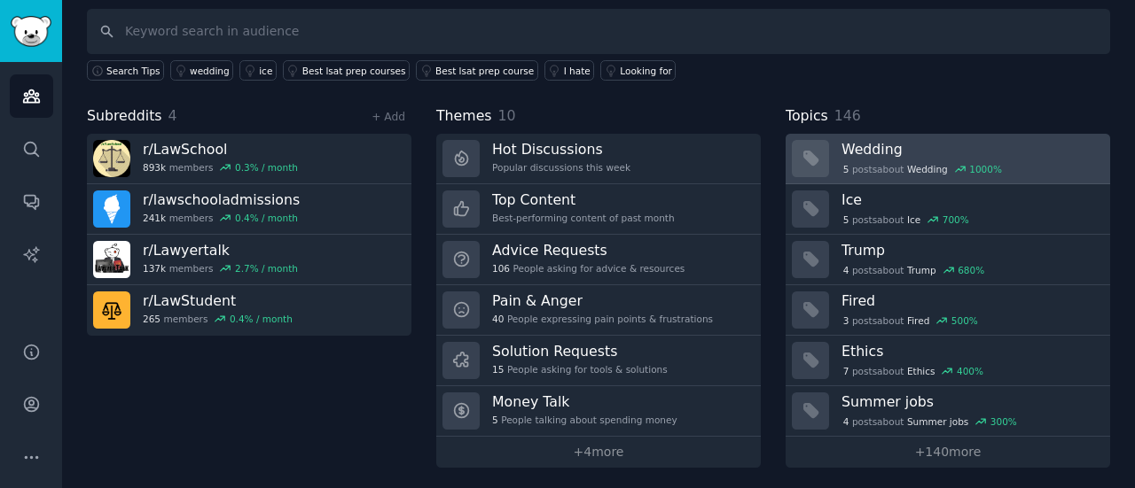
click at [858, 140] on h3 "Wedding" at bounding box center [969, 149] width 256 height 19
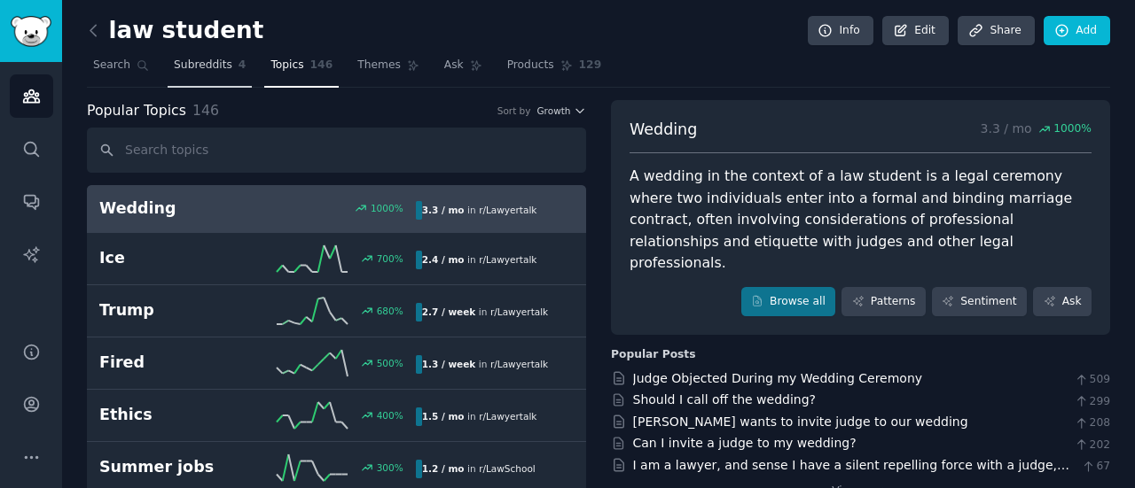
click at [229, 76] on link "Subreddits 4" at bounding box center [210, 69] width 84 height 36
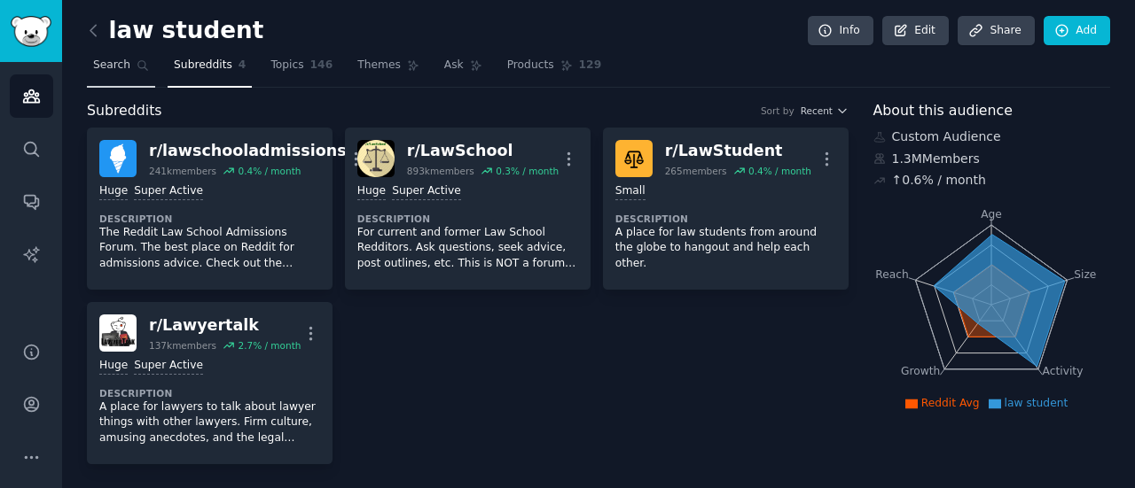
click at [113, 65] on span "Search" at bounding box center [111, 66] width 37 height 16
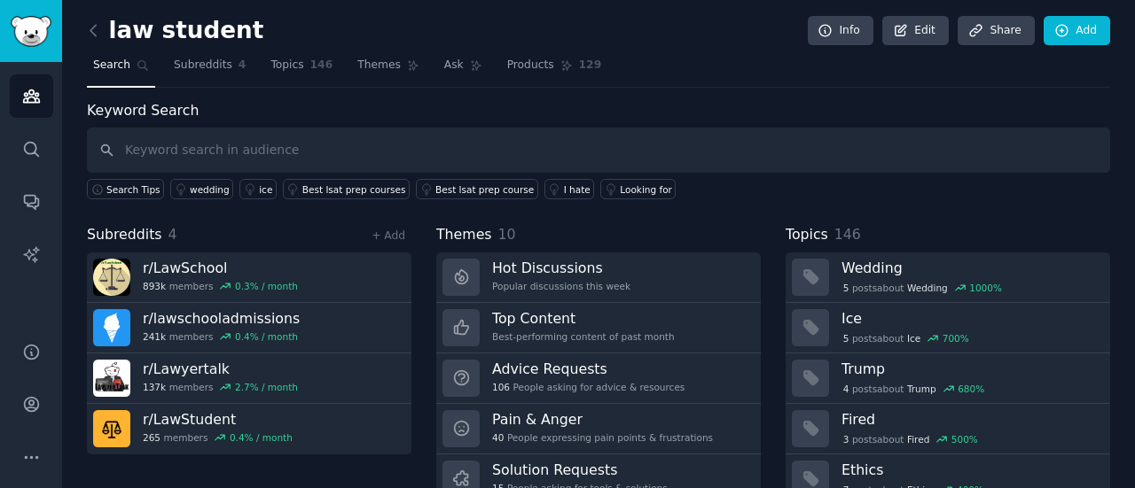
click at [371, 143] on input "text" at bounding box center [598, 150] width 1023 height 45
type input "ai assistant"
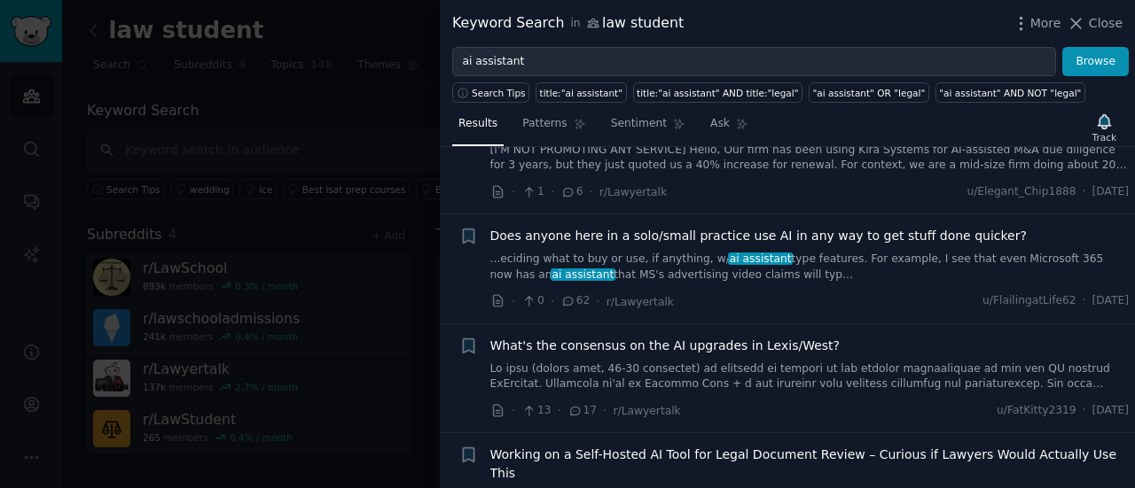
scroll to position [71, 0]
click at [798, 232] on span "Does anyone here in a solo/small practice use AI in any way to get stuff done q…" at bounding box center [758, 235] width 536 height 19
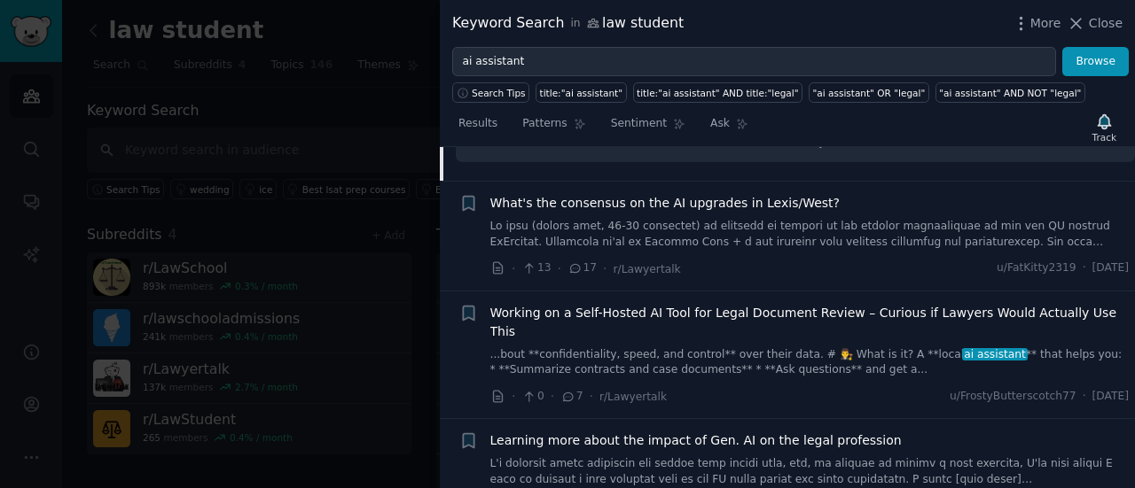
scroll to position [569, 0]
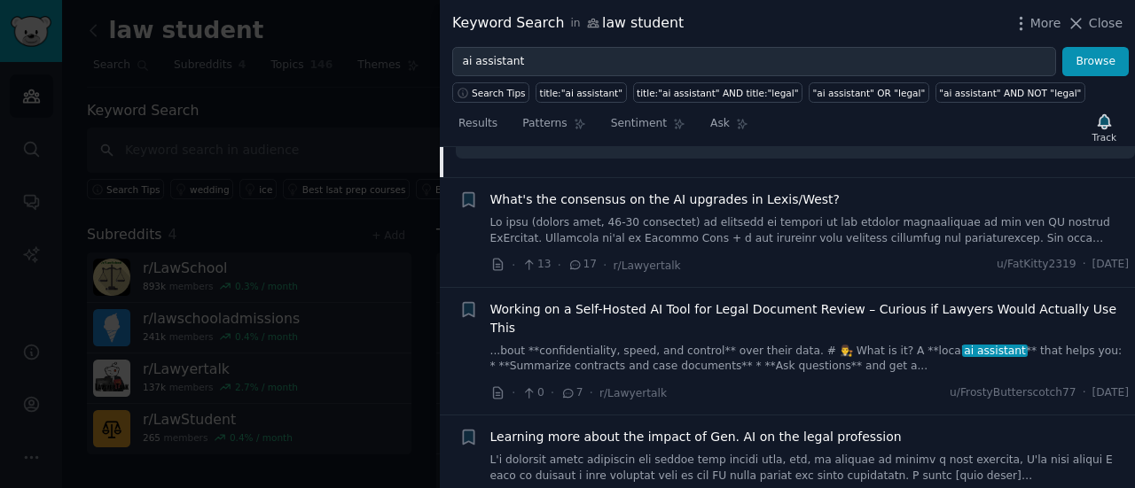
click at [801, 344] on link "...bout **confidentiality, speed, and control** over their data. # 👨‍⚖️ What is…" at bounding box center [809, 359] width 639 height 31
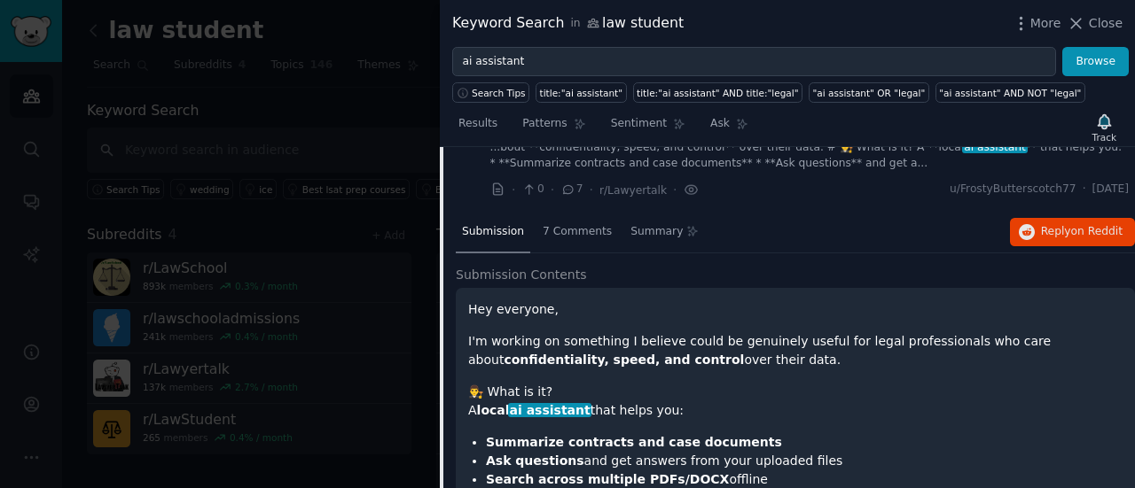
scroll to position [413, 0]
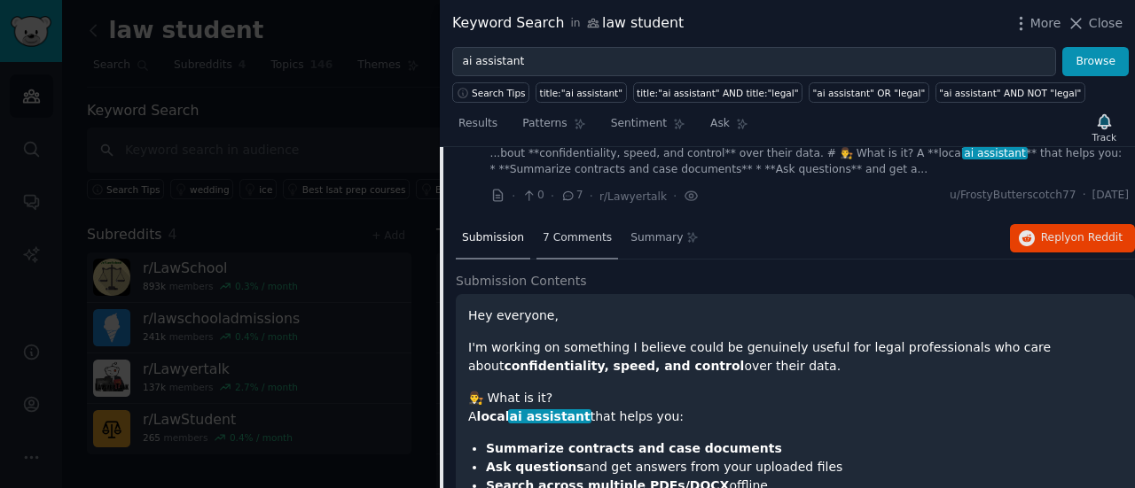
click at [548, 230] on span "7 Comments" at bounding box center [577, 238] width 69 height 16
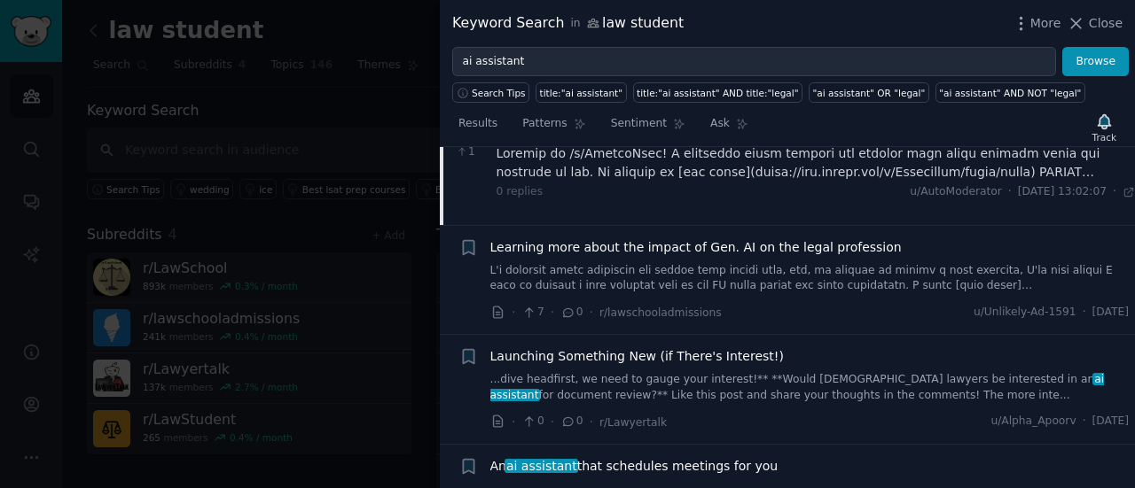
scroll to position [916, 0]
click at [741, 262] on link at bounding box center [809, 277] width 639 height 31
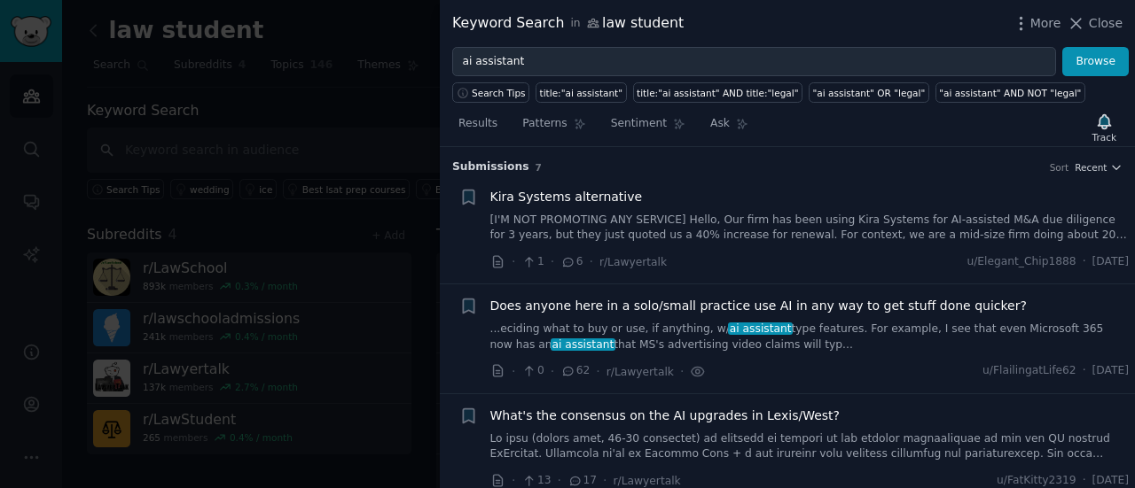
click at [685, 245] on div "Kira Systems alternative [I'M NOT PROMOTING ANY SERVICE] Hello, Our firm has be…" at bounding box center [809, 230] width 639 height 84
click at [671, 301] on span "Does anyone here in a solo/small practice use AI in any way to get stuff done q…" at bounding box center [758, 306] width 536 height 19
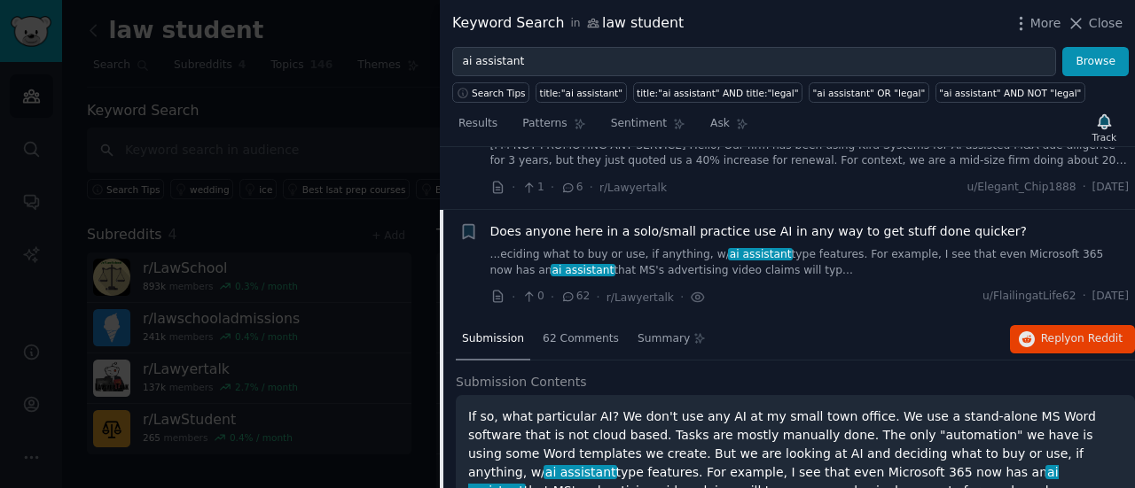
scroll to position [48, 0]
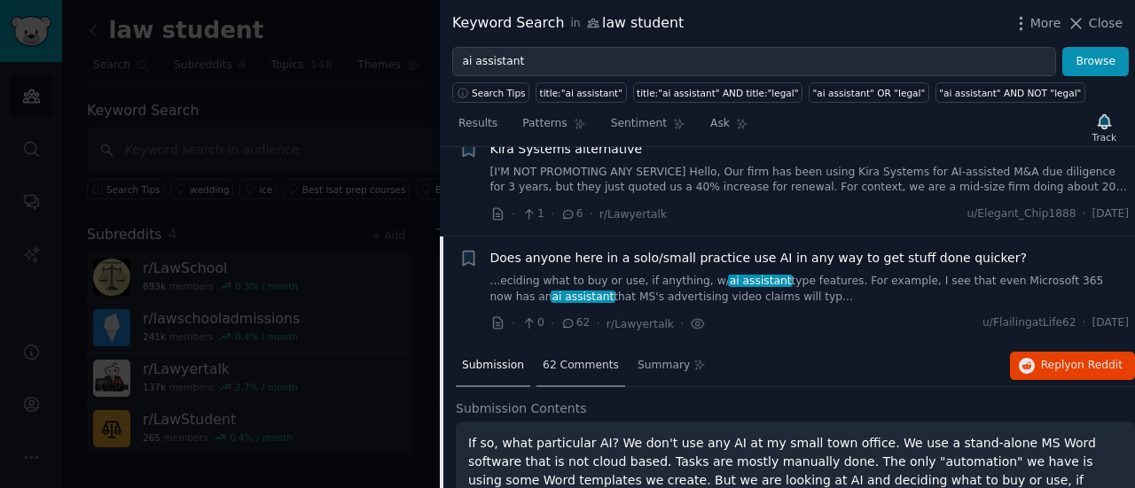
click at [574, 352] on div "62 Comments" at bounding box center [580, 367] width 89 height 43
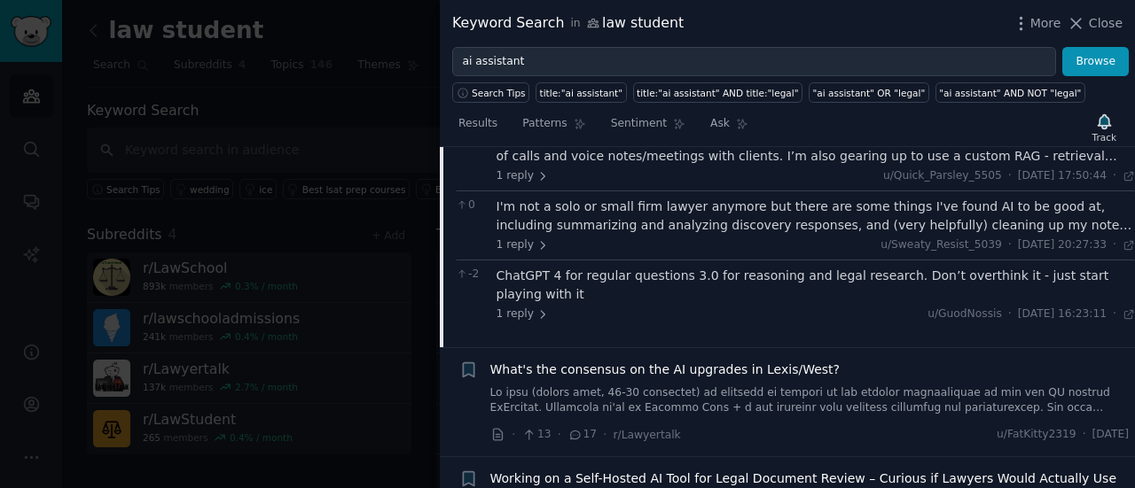
scroll to position [1468, 0]
click at [755, 385] on link at bounding box center [809, 400] width 639 height 31
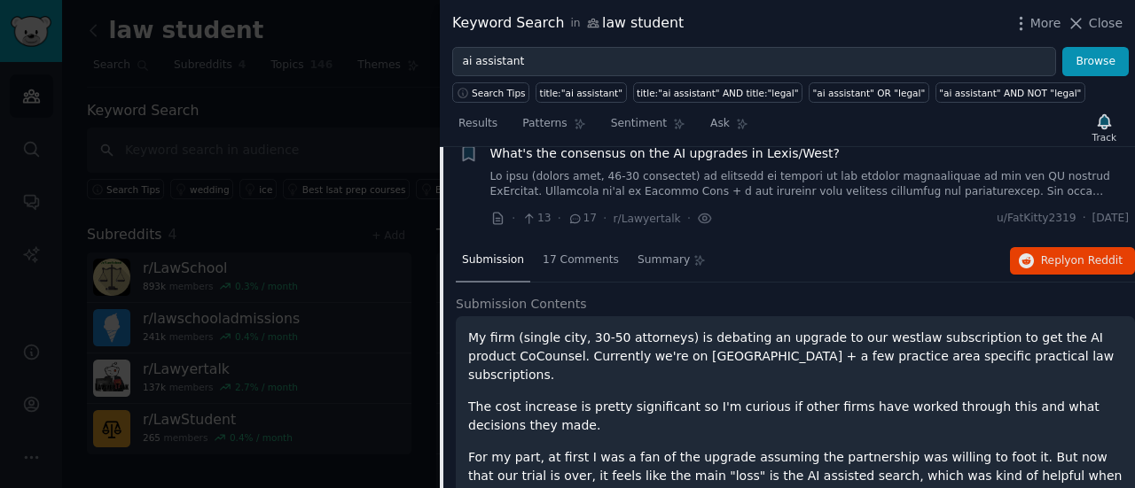
scroll to position [246, 0]
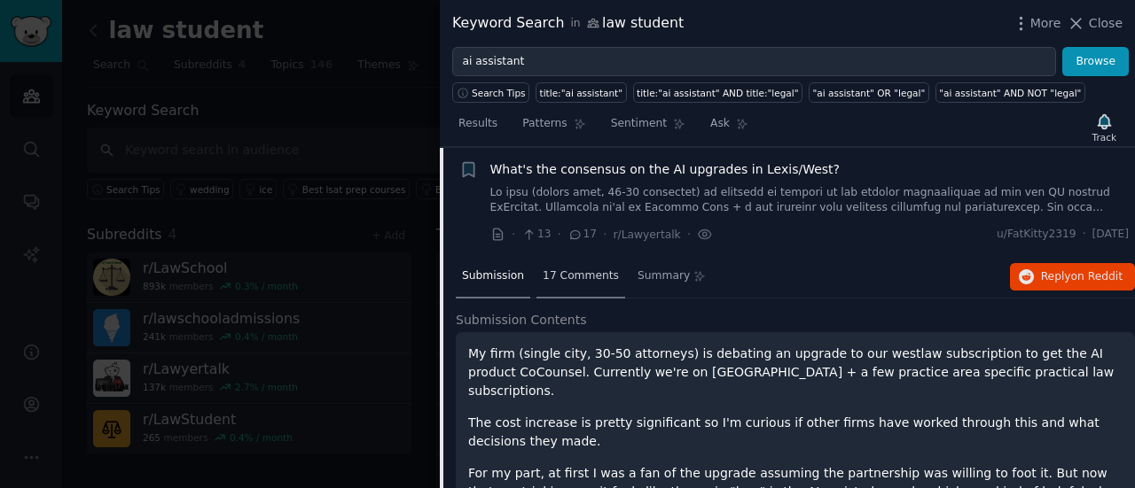
click at [569, 265] on div "17 Comments" at bounding box center [580, 277] width 89 height 43
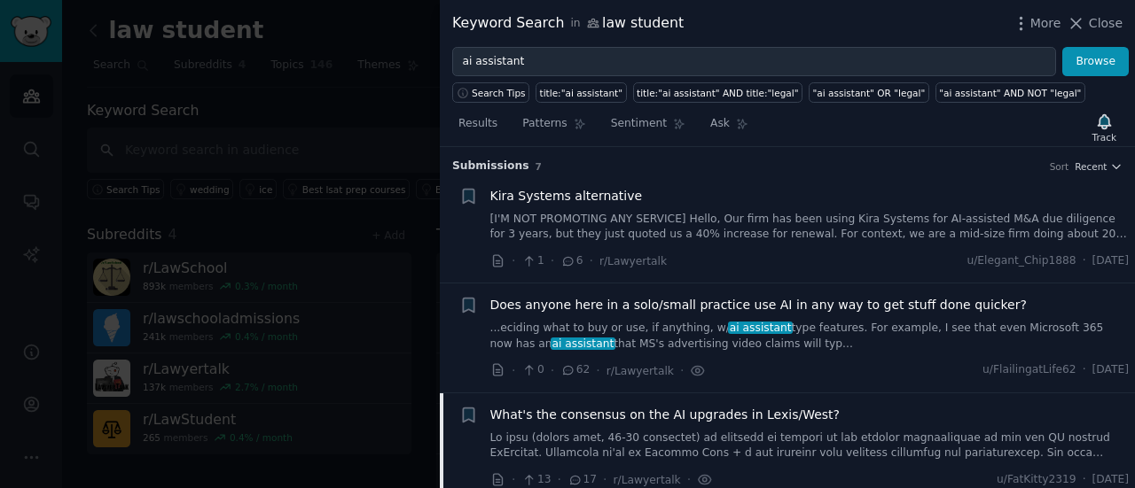
scroll to position [0, 0]
click at [645, 120] on span "Sentiment" at bounding box center [639, 124] width 56 height 16
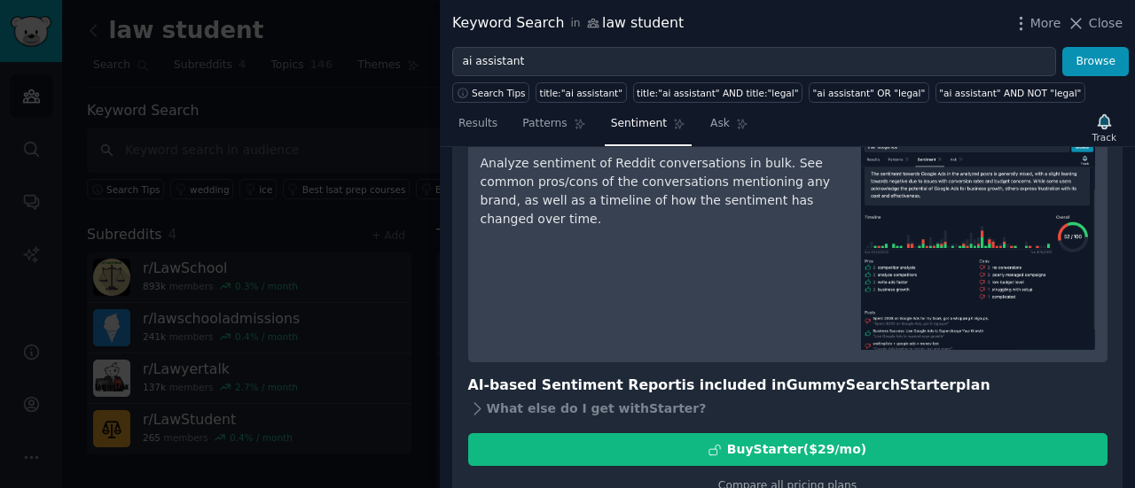
scroll to position [123, 0]
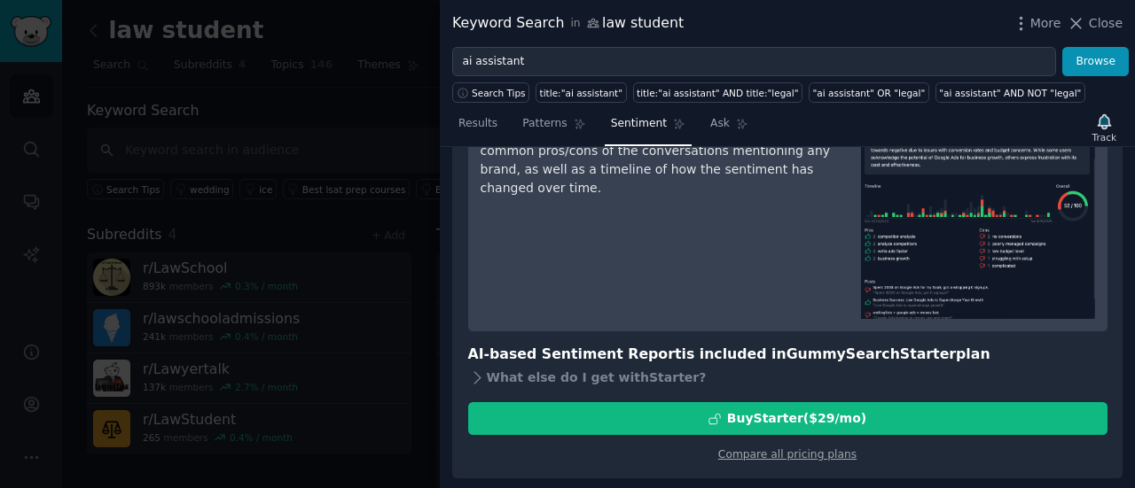
click at [332, 176] on div at bounding box center [567, 244] width 1135 height 488
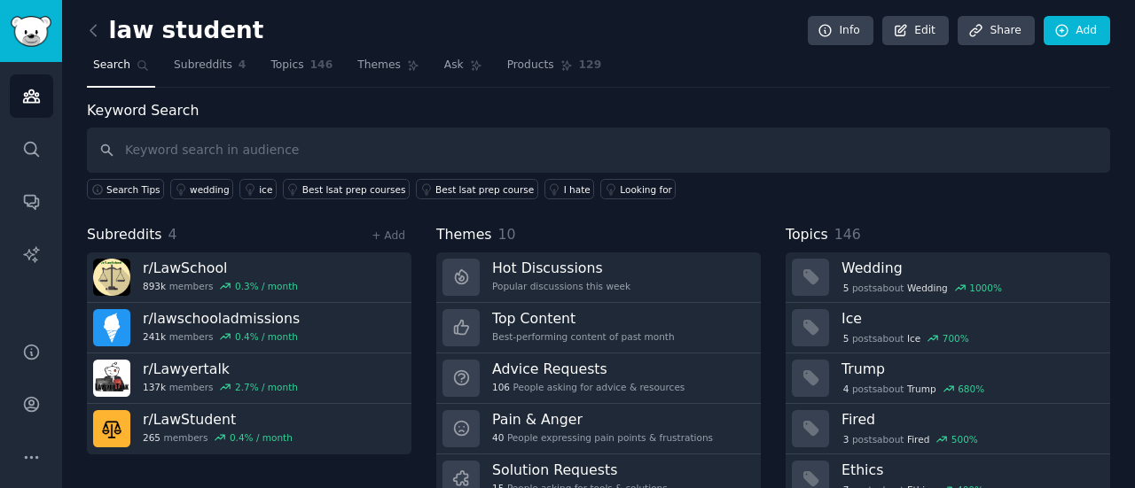
click at [93, 43] on link at bounding box center [98, 31] width 22 height 28
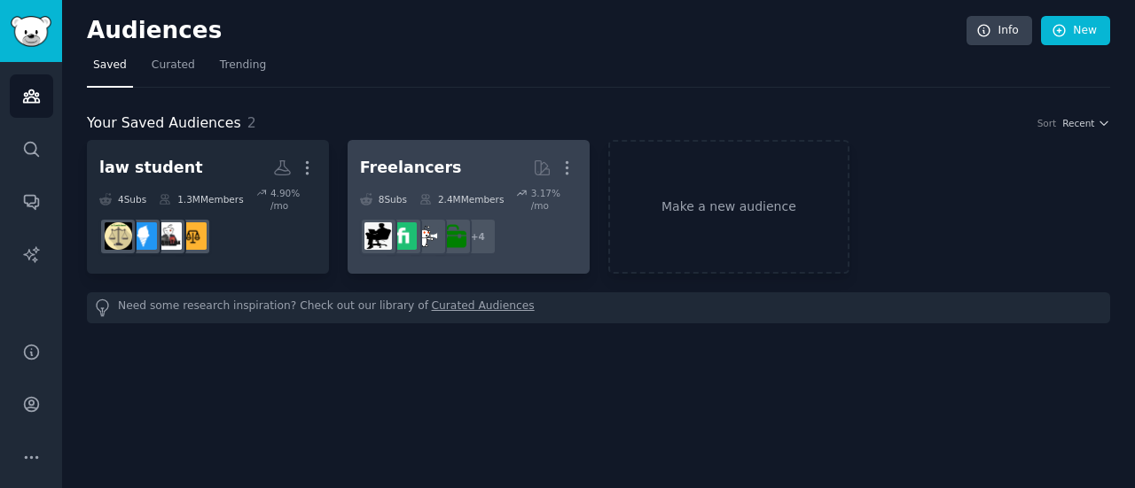
click at [454, 166] on h2 "Freelancers Curated by GummySearch More" at bounding box center [468, 167] width 217 height 31
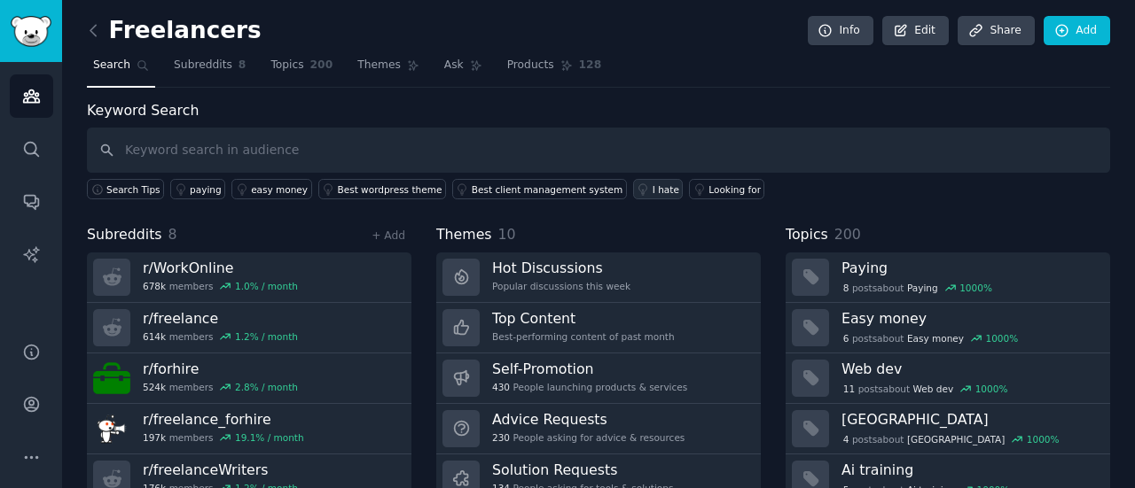
click at [652, 191] on div "I hate" at bounding box center [665, 190] width 27 height 12
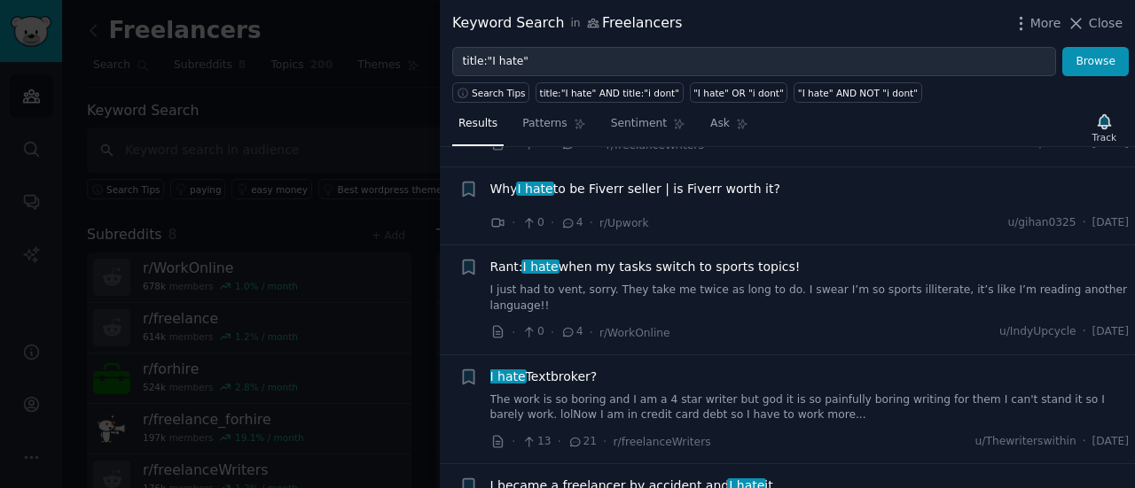
scroll to position [3476, 0]
click at [698, 257] on span "Rant: I hate when my tasks switch to sports topics!" at bounding box center [645, 266] width 310 height 19
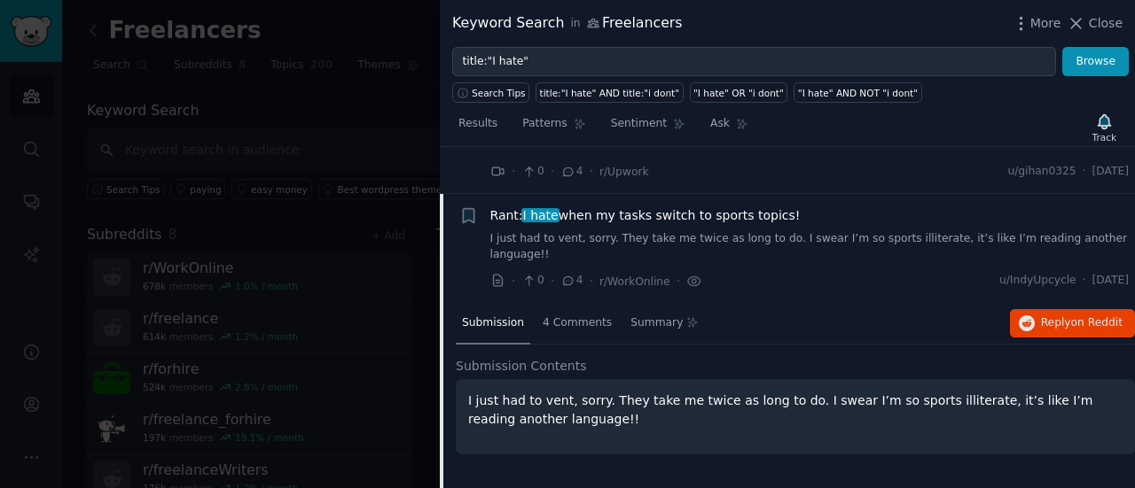
scroll to position [3544, 0]
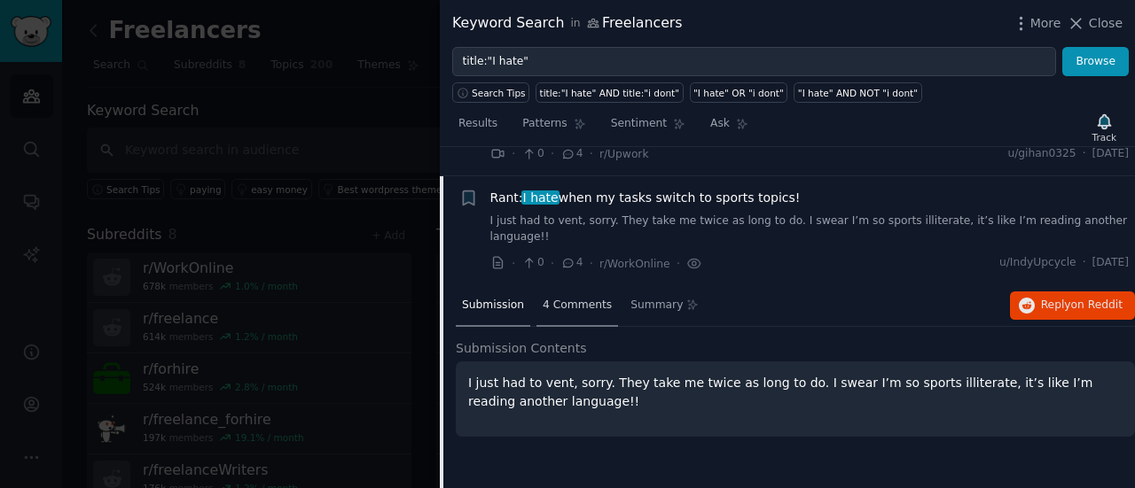
click at [560, 285] on div "4 Comments" at bounding box center [577, 306] width 82 height 43
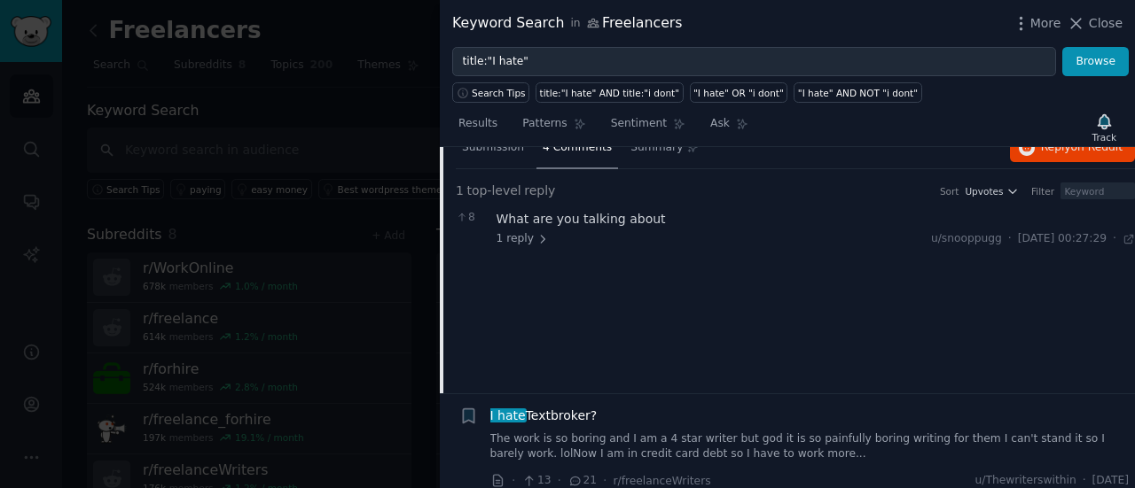
scroll to position [3706, 0]
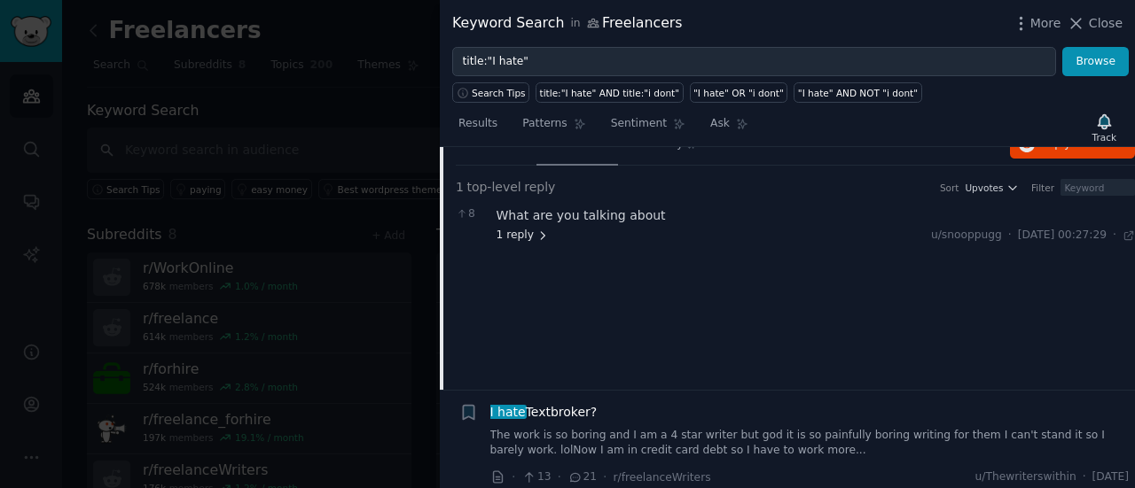
click at [514, 228] on span "1 reply" at bounding box center [522, 236] width 53 height 16
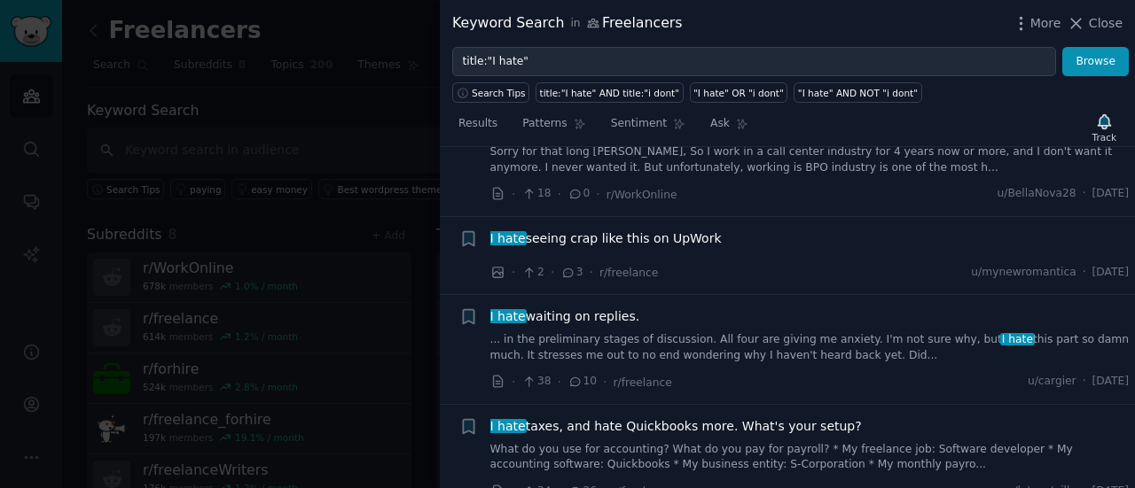
scroll to position [4943, 0]
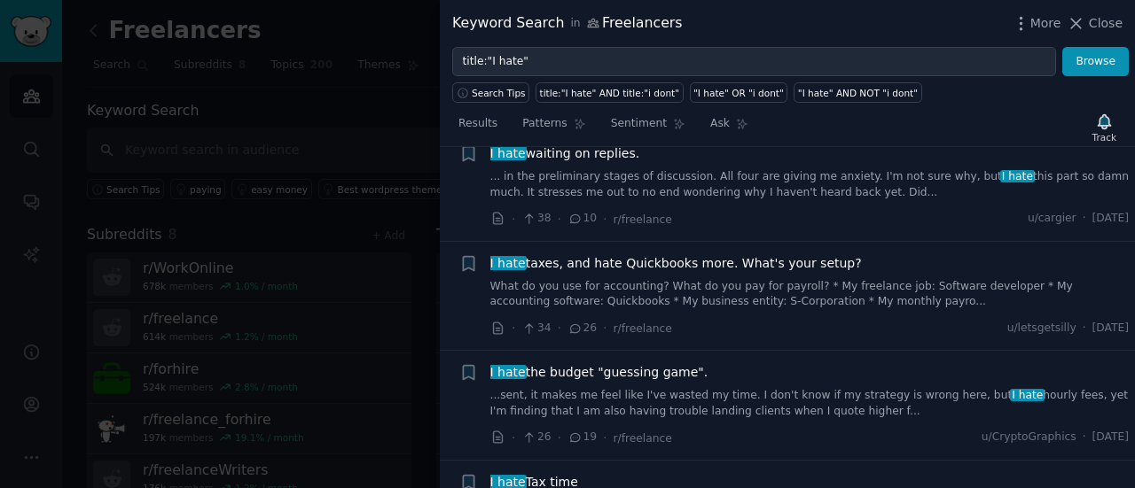
click at [311, 254] on div at bounding box center [567, 244] width 1135 height 488
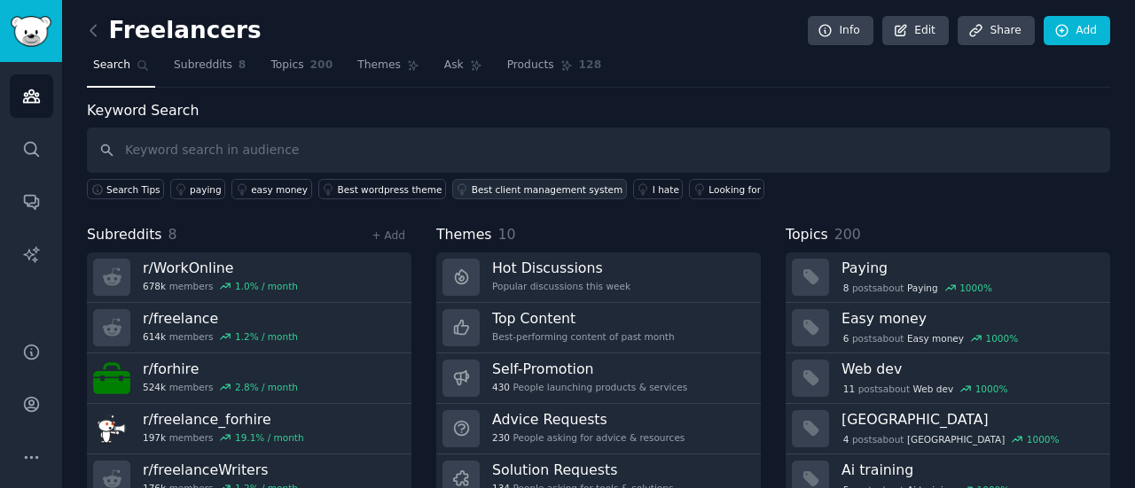
click at [472, 188] on div "Best client management system" at bounding box center [547, 190] width 151 height 12
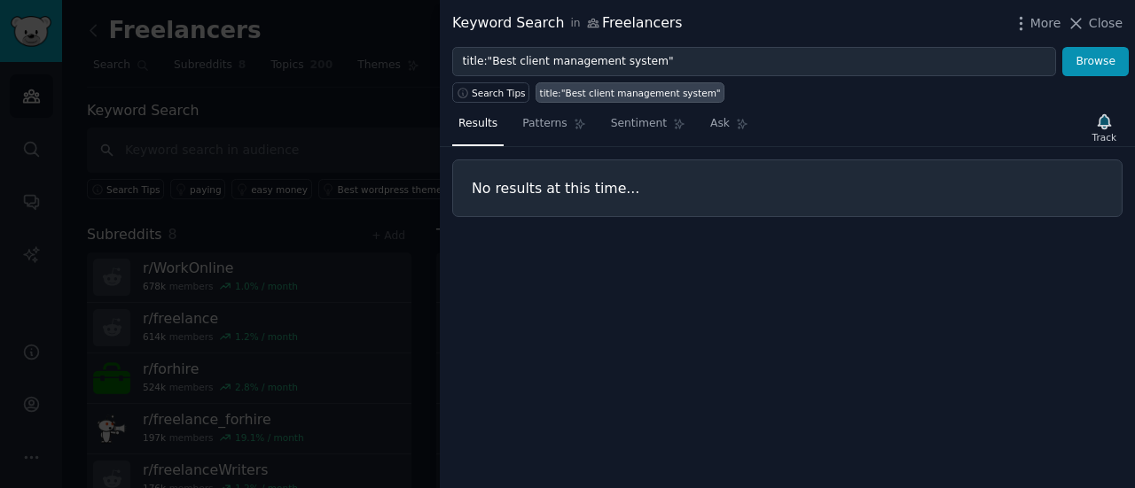
click at [401, 238] on div at bounding box center [567, 244] width 1135 height 488
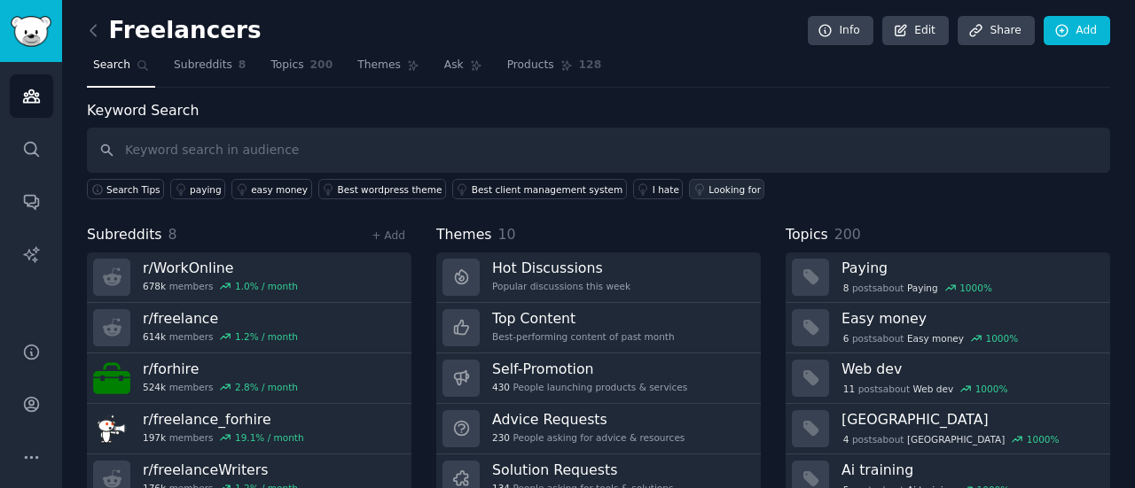
click at [693, 193] on icon at bounding box center [699, 190] width 12 height 12
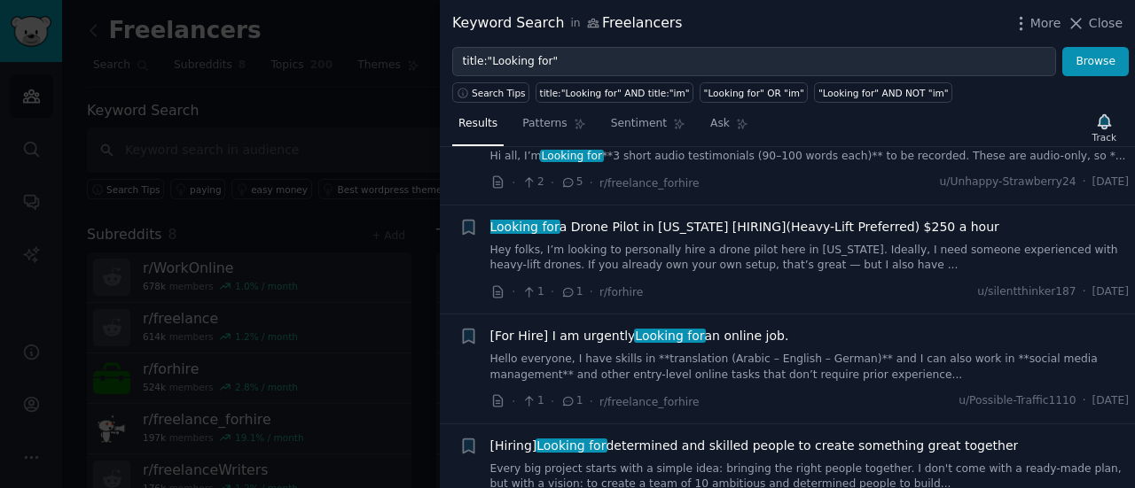
scroll to position [2149, 0]
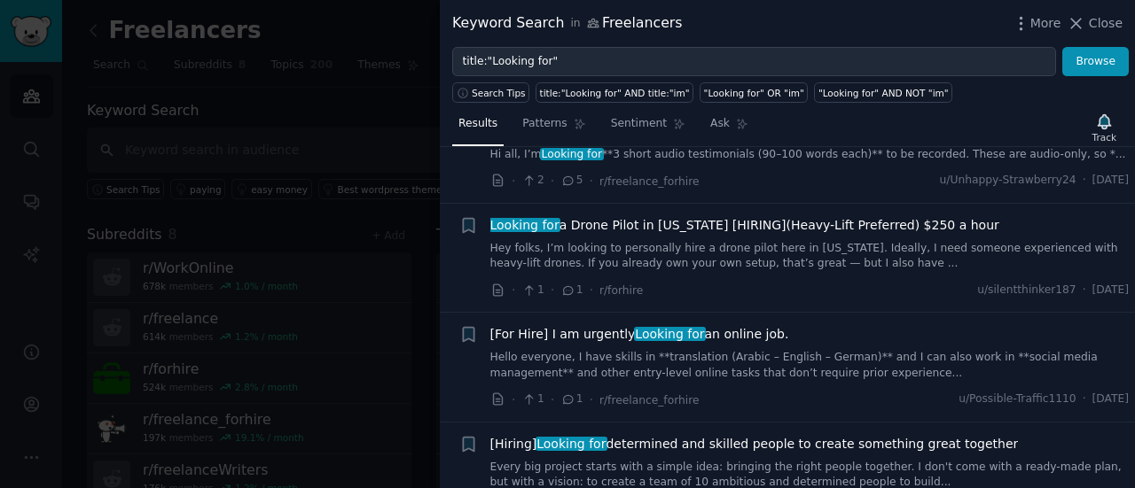
click at [818, 350] on link "Hello everyone, I have skills in **translation (Arabic – English – German)** an…" at bounding box center [809, 365] width 639 height 31
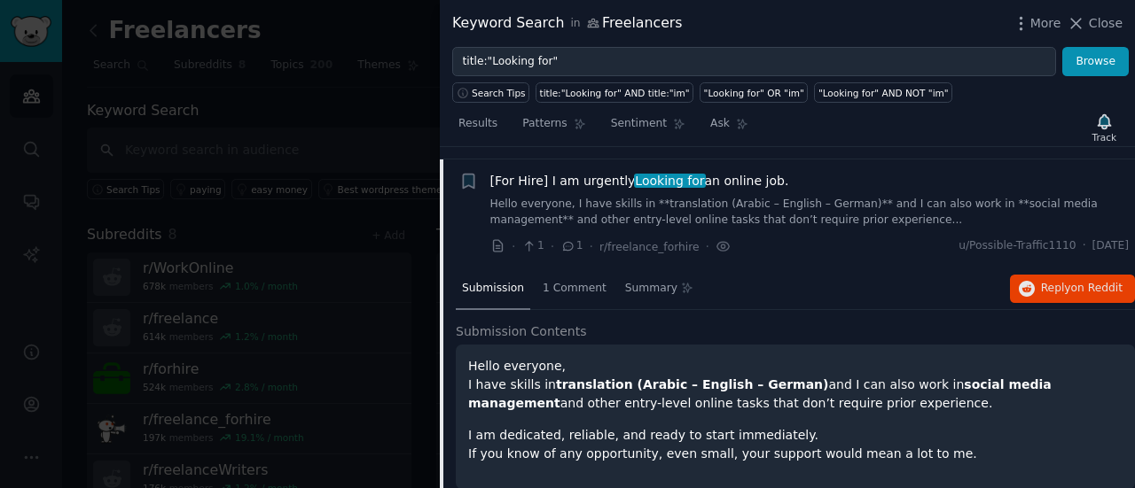
scroll to position [2307, 0]
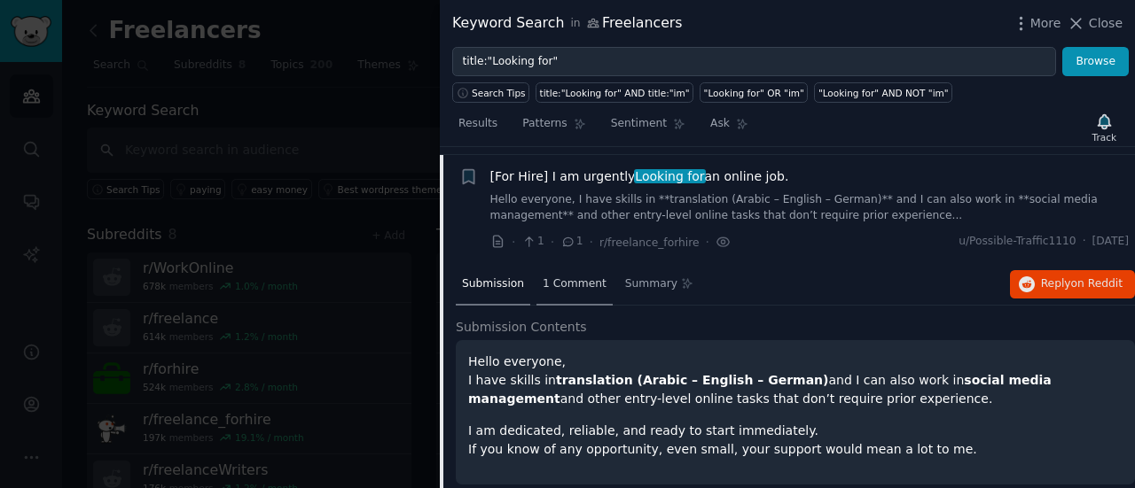
click at [562, 277] on span "1 Comment" at bounding box center [575, 285] width 64 height 16
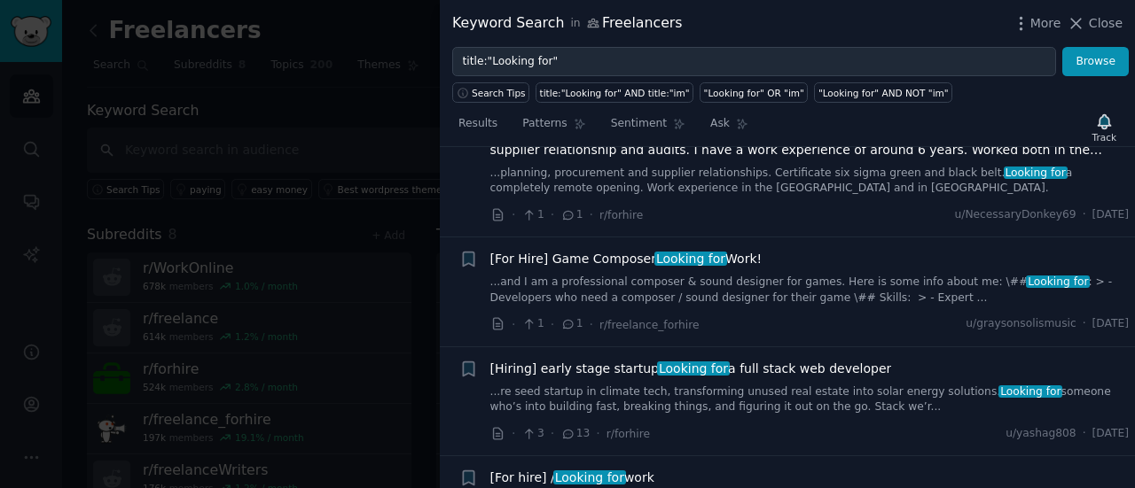
scroll to position [3269, 0]
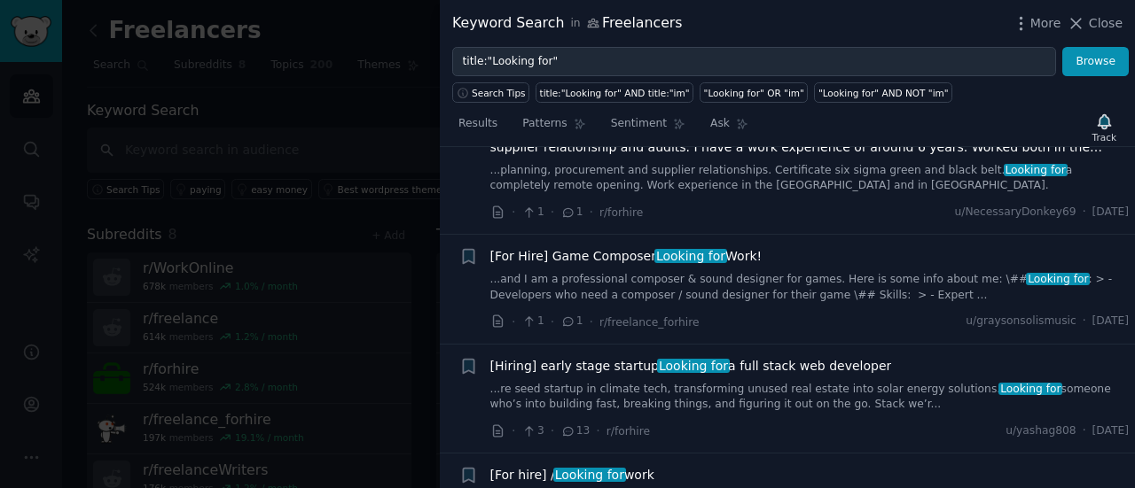
click at [379, 285] on div at bounding box center [567, 244] width 1135 height 488
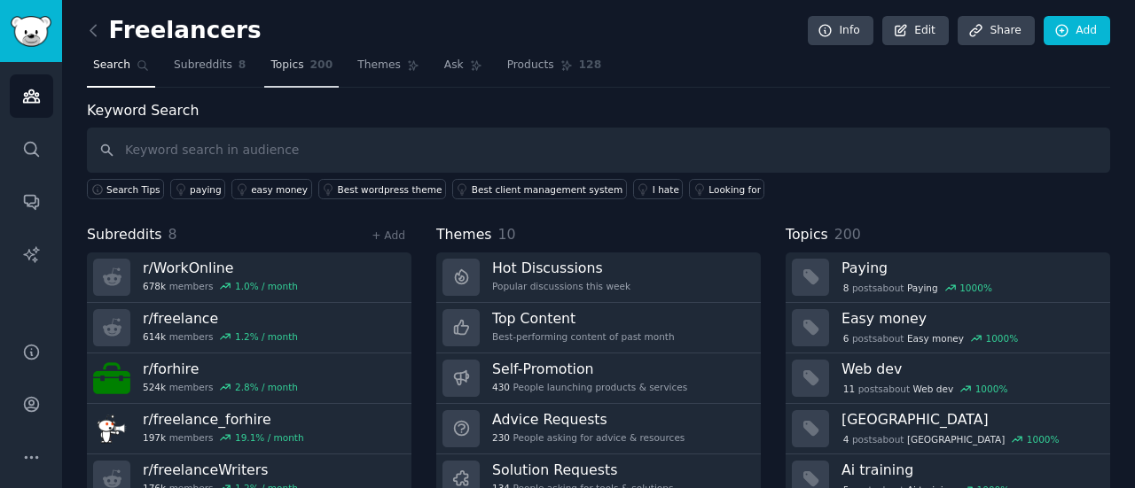
click at [310, 70] on span "200" at bounding box center [321, 66] width 23 height 16
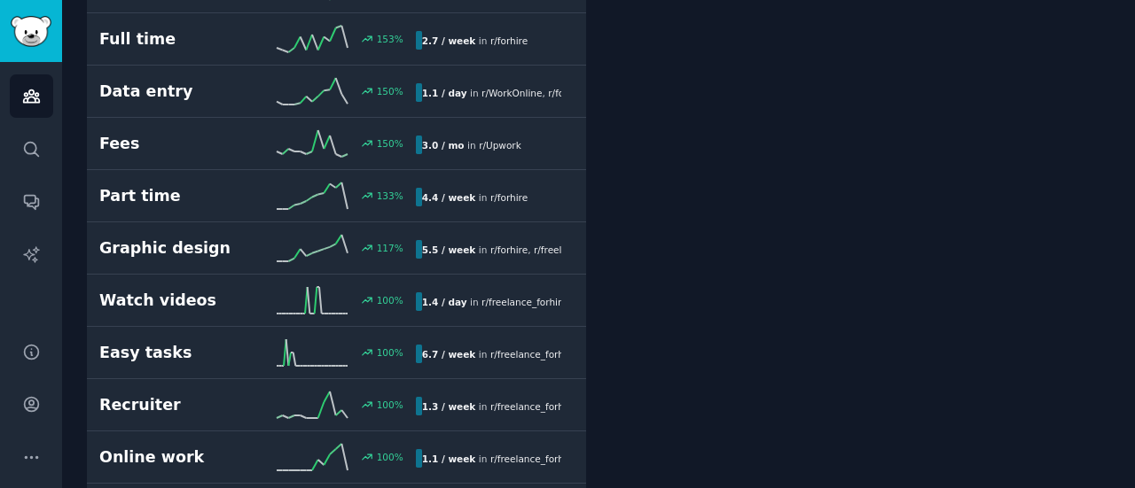
scroll to position [2055, 0]
